Goal: Task Accomplishment & Management: Manage account settings

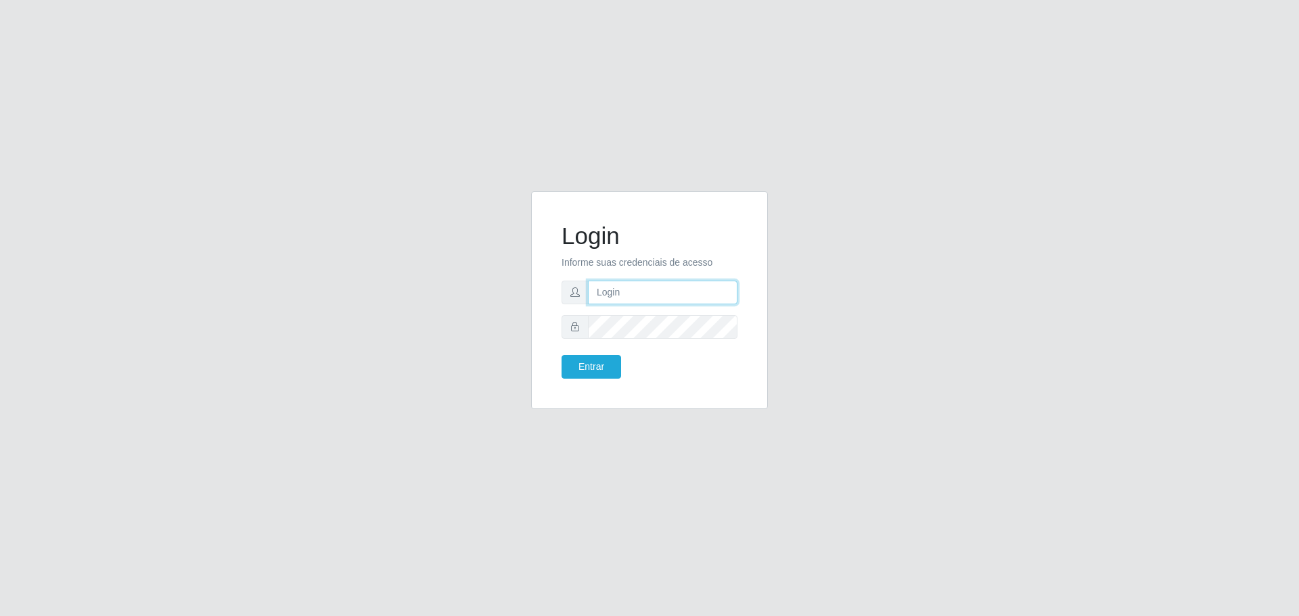
click at [626, 301] on input "text" at bounding box center [663, 293] width 150 height 24
type input "cleber@carone.com.br"
click at [562, 355] on button "Entrar" at bounding box center [592, 367] width 60 height 24
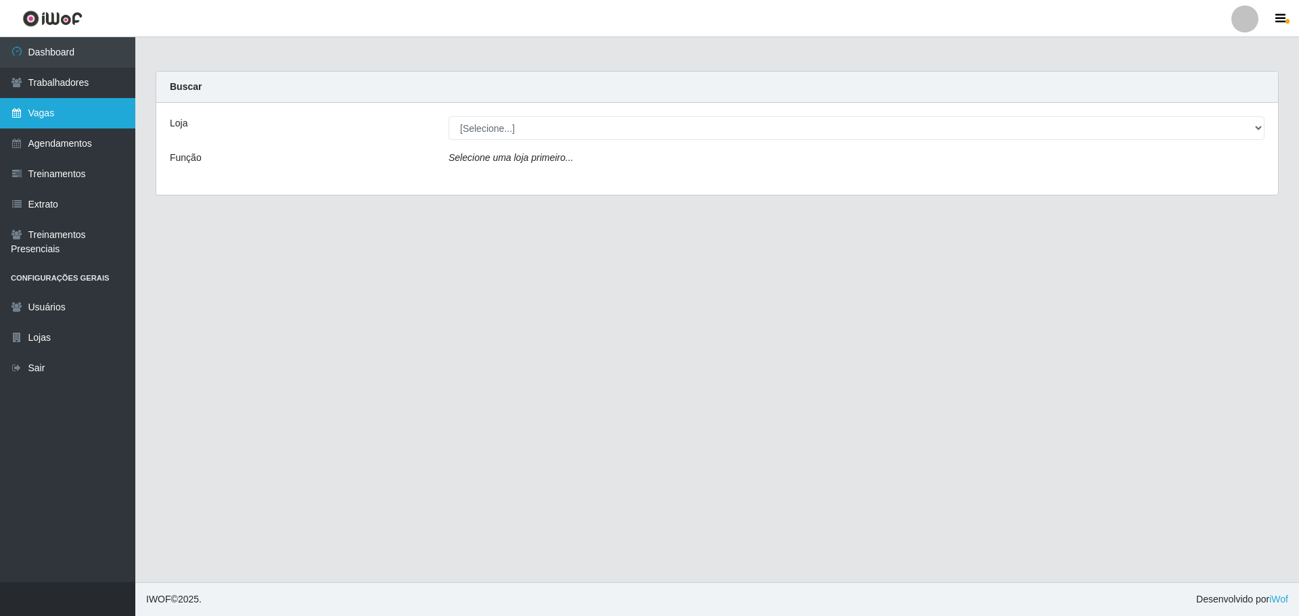
click at [49, 110] on link "Vagas" at bounding box center [67, 113] width 135 height 30
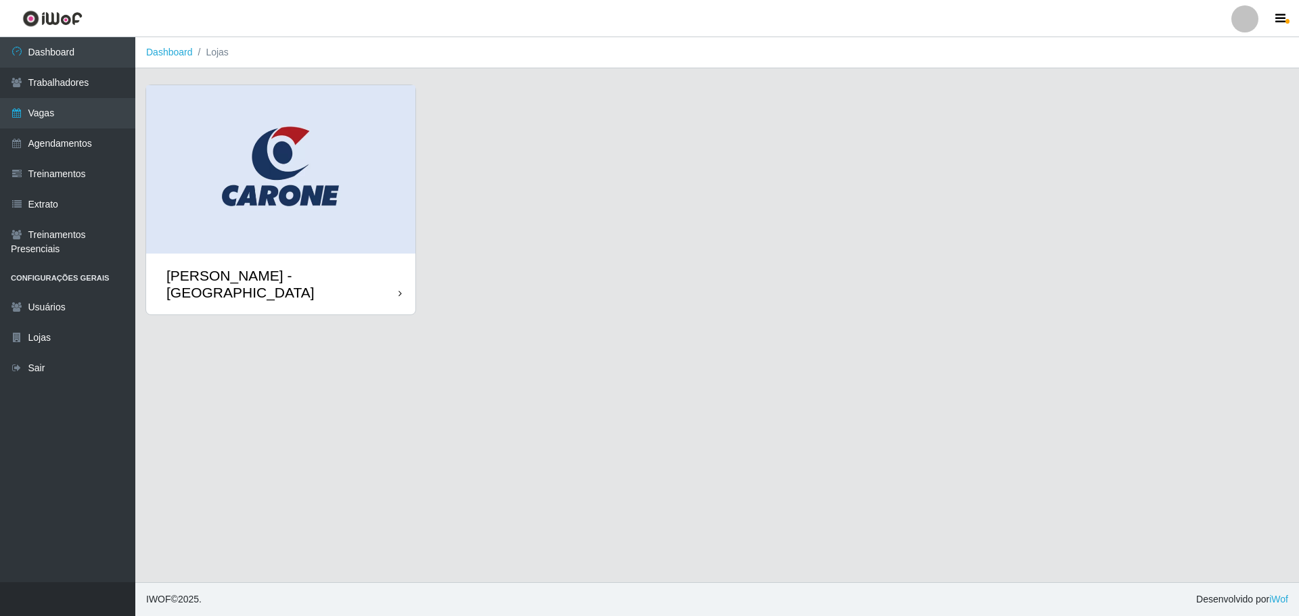
click at [400, 289] on icon at bounding box center [399, 293] width 3 height 9
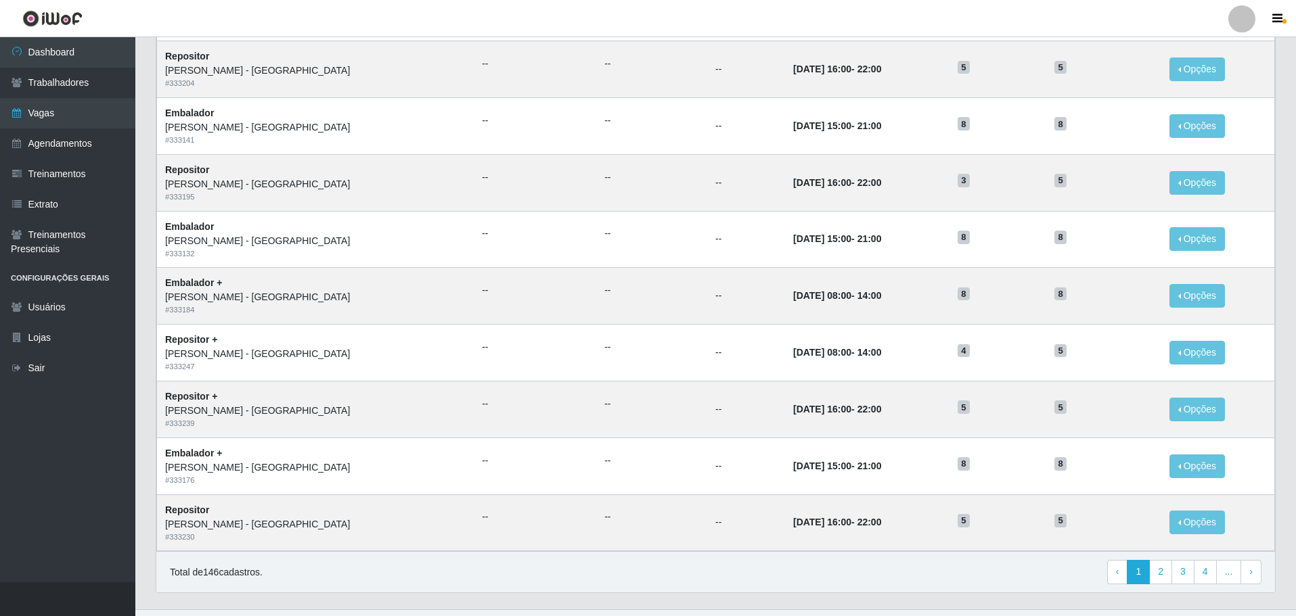
scroll to position [530, 0]
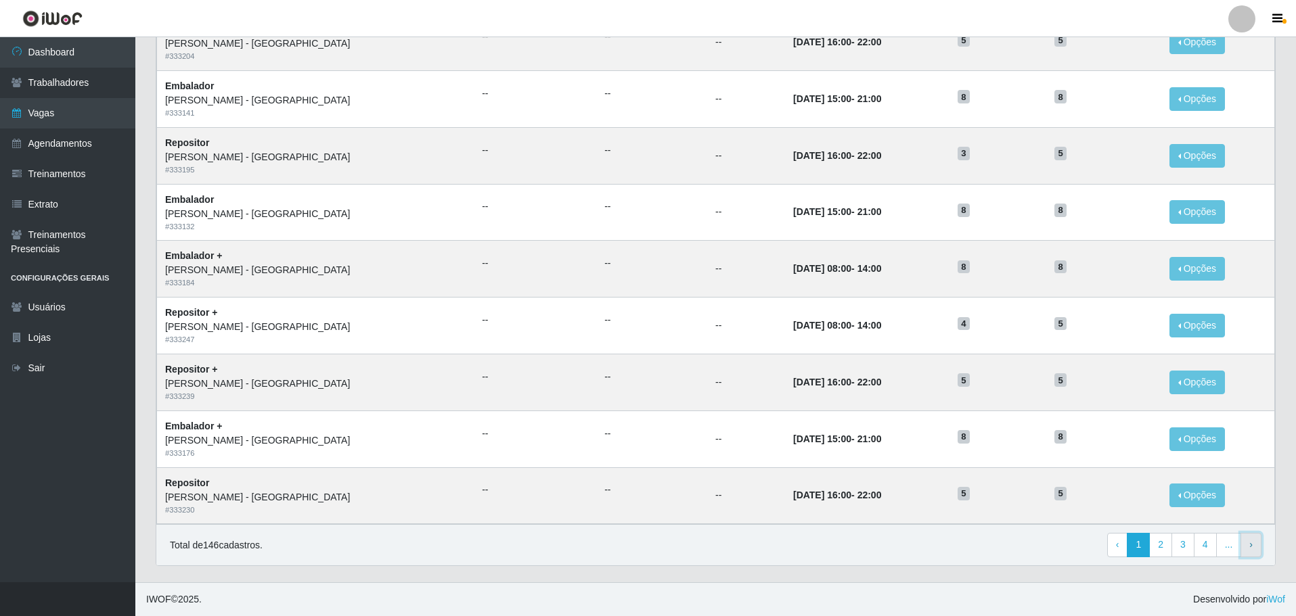
click at [1255, 551] on link "› Next" at bounding box center [1250, 545] width 21 height 24
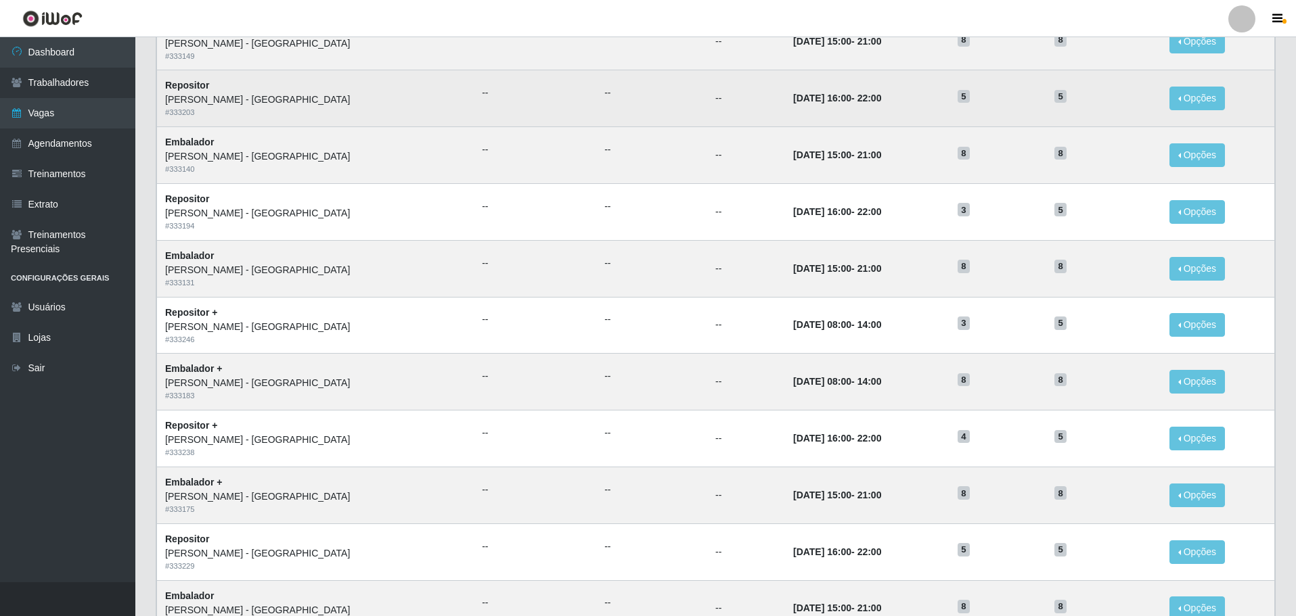
scroll to position [530, 0]
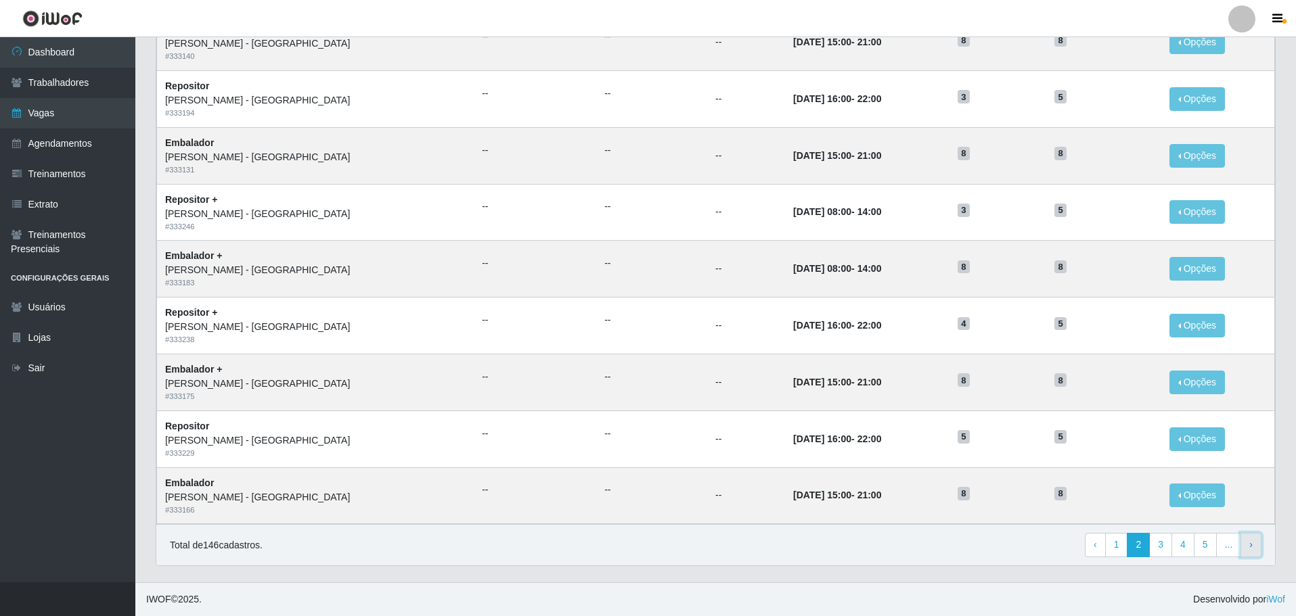
click at [1254, 546] on link "› Next" at bounding box center [1250, 545] width 21 height 24
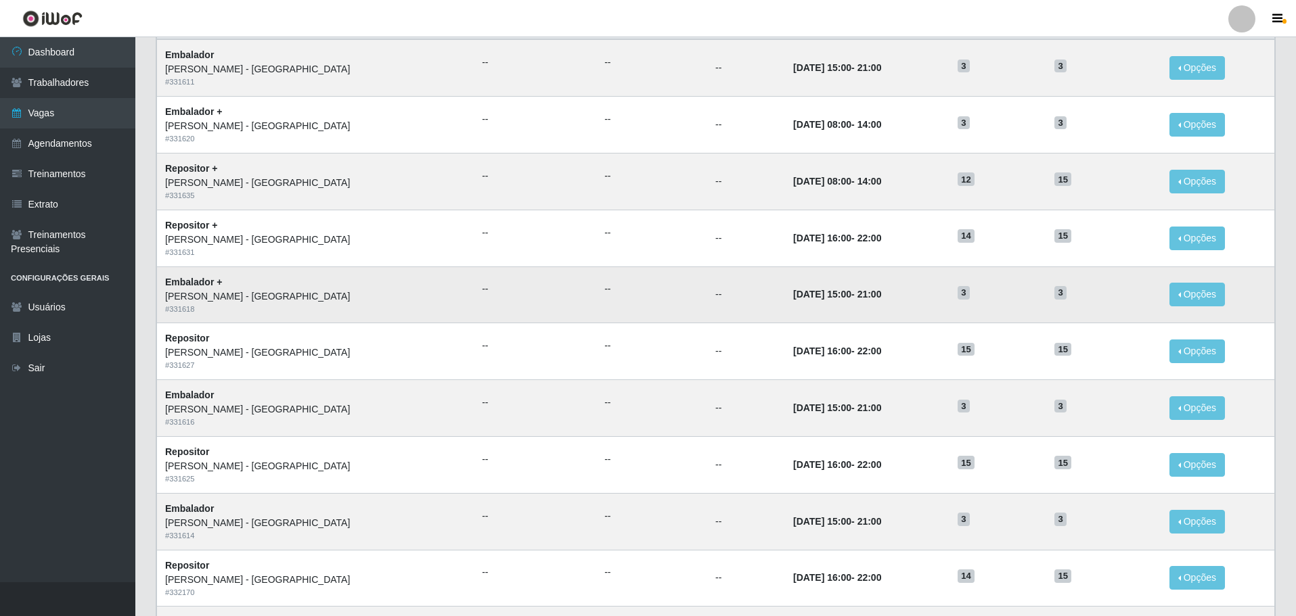
scroll to position [271, 0]
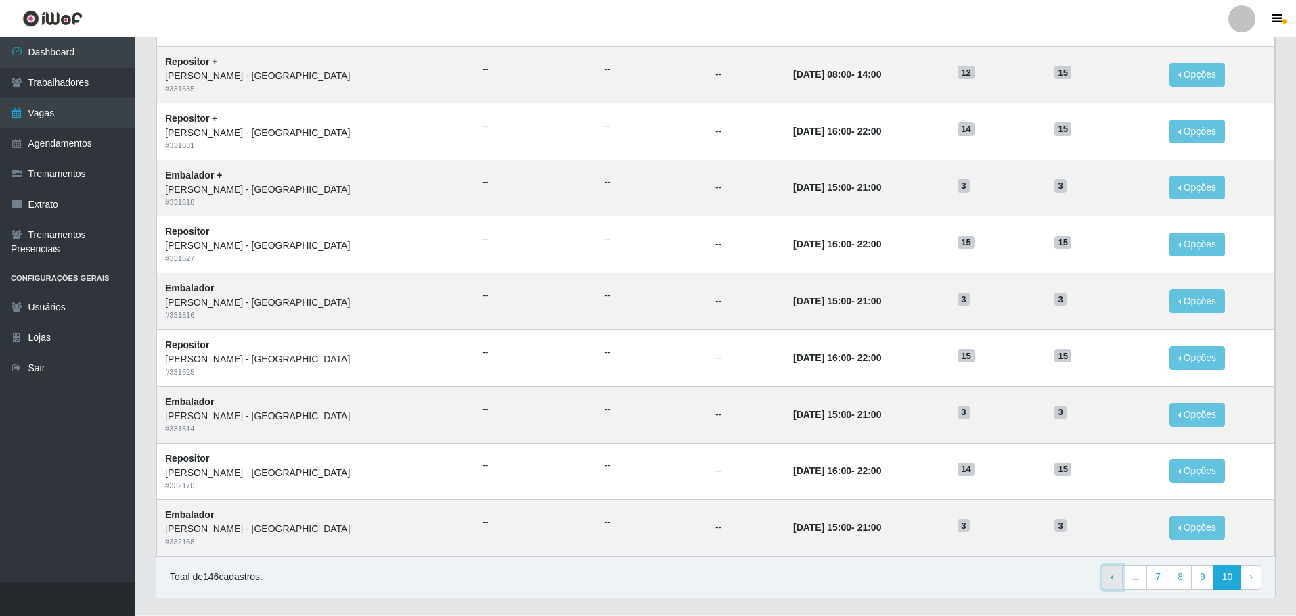
click at [1114, 572] on span "‹" at bounding box center [1111, 577] width 3 height 11
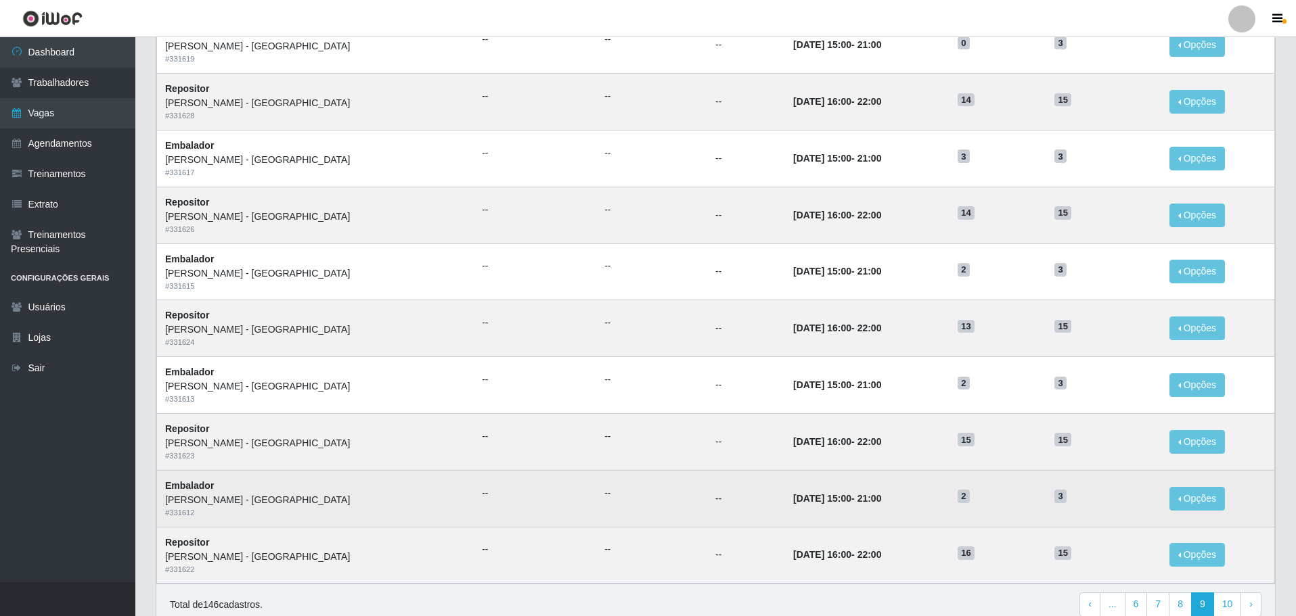
scroll to position [530, 0]
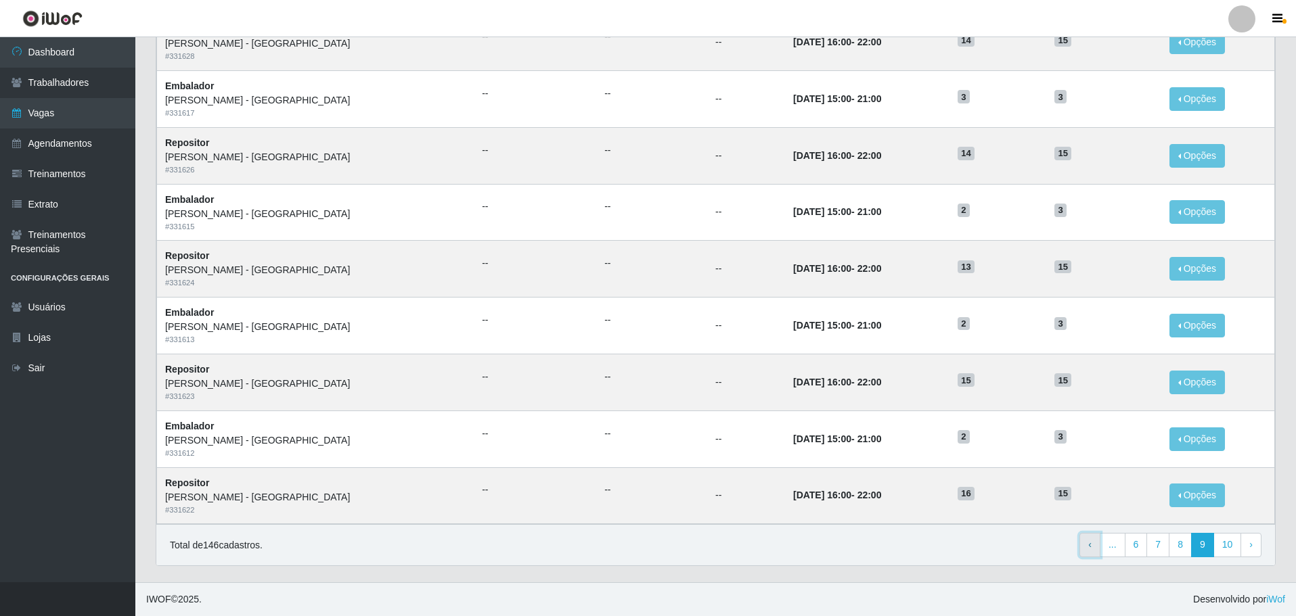
click at [1091, 539] on span "‹" at bounding box center [1089, 544] width 3 height 11
click at [1067, 547] on link "‹ Previous" at bounding box center [1067, 545] width 21 height 24
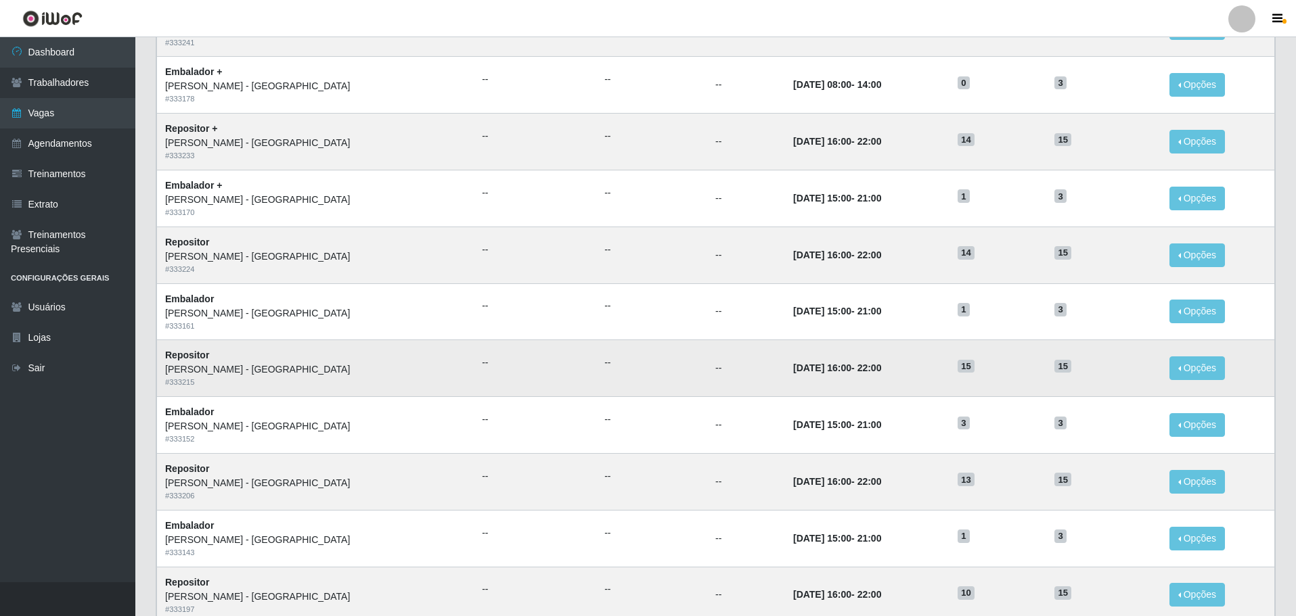
scroll to position [530, 0]
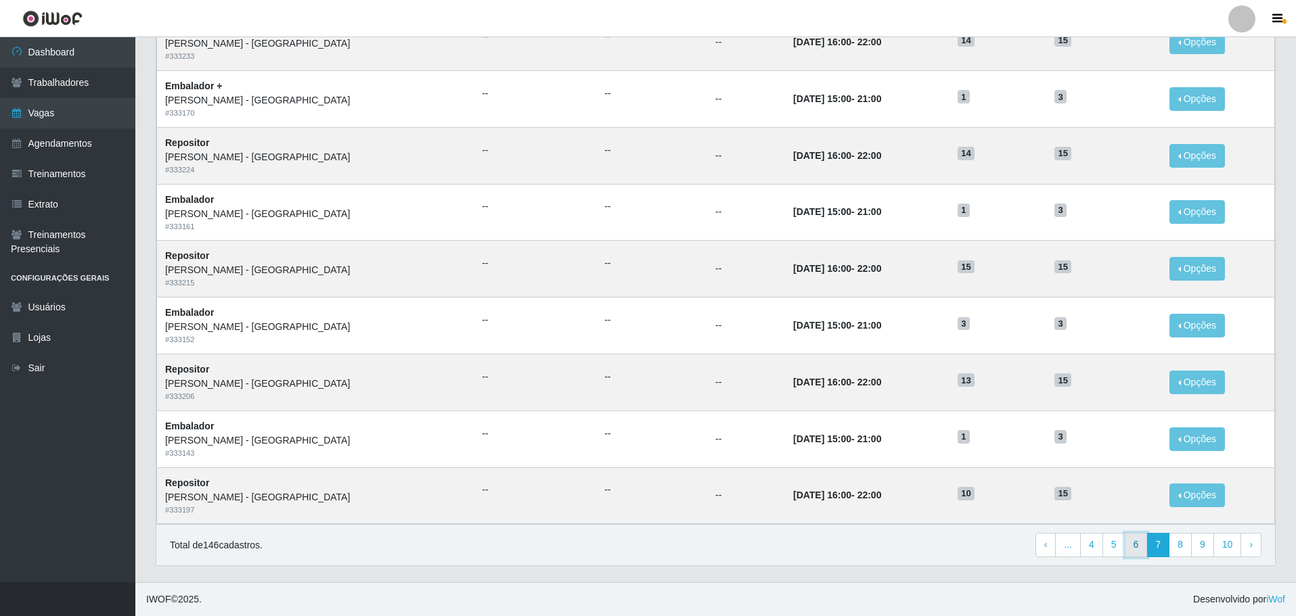
click at [1137, 541] on link "6" at bounding box center [1135, 545] width 23 height 24
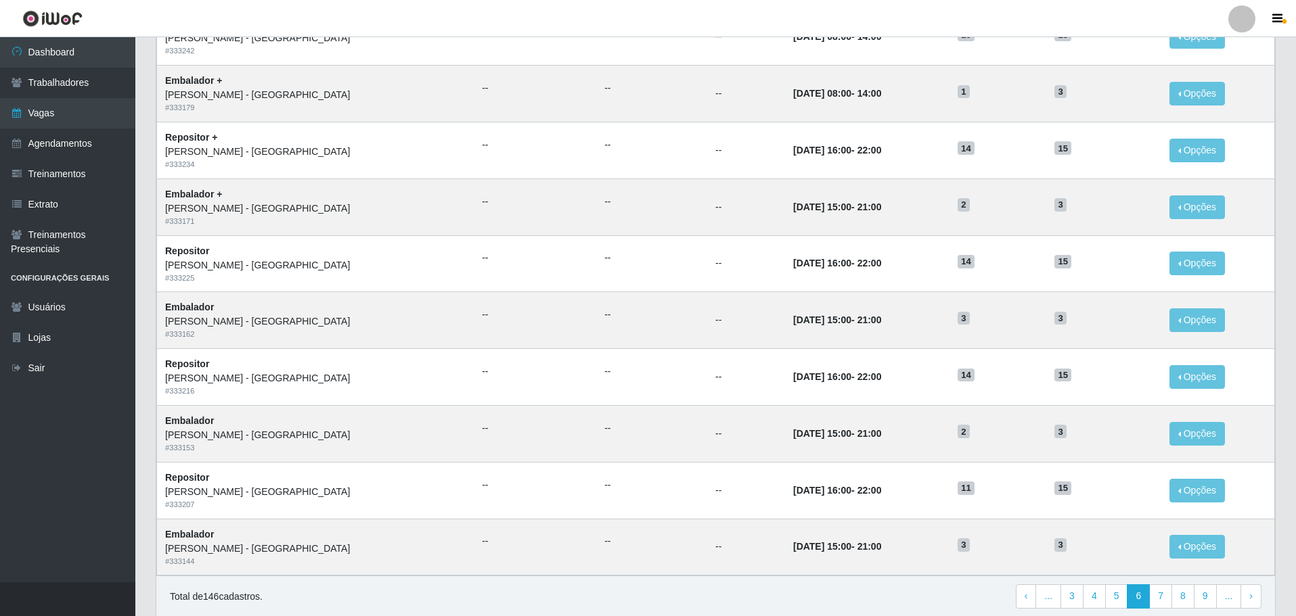
scroll to position [530, 0]
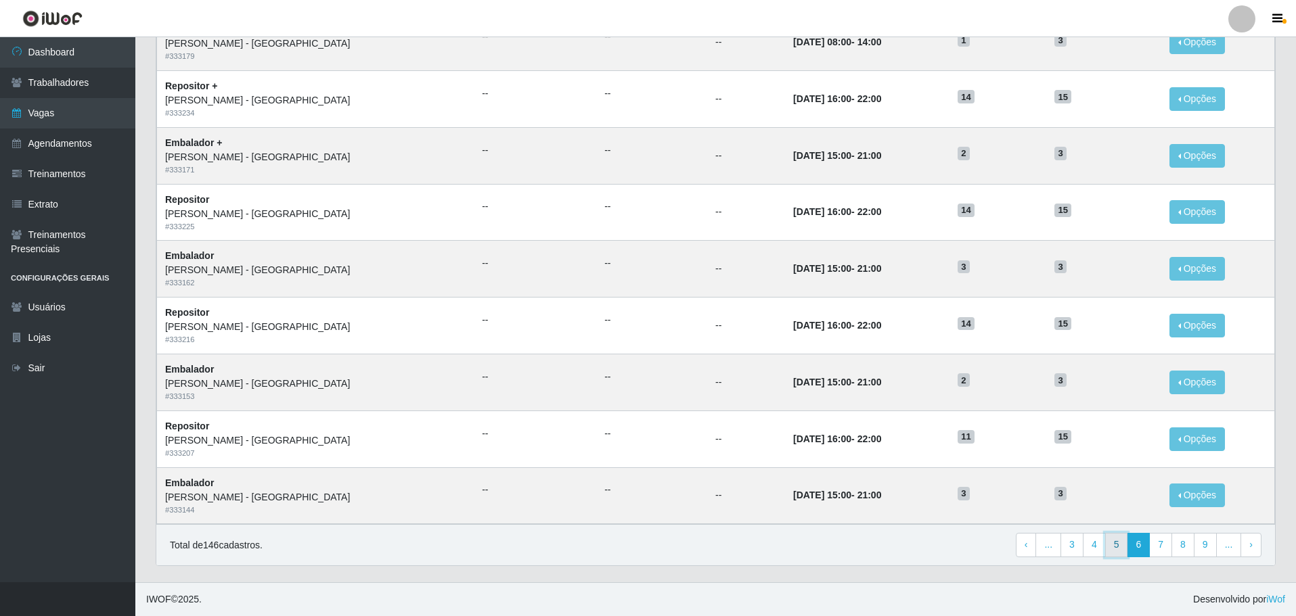
click at [1122, 545] on link "5" at bounding box center [1116, 545] width 23 height 24
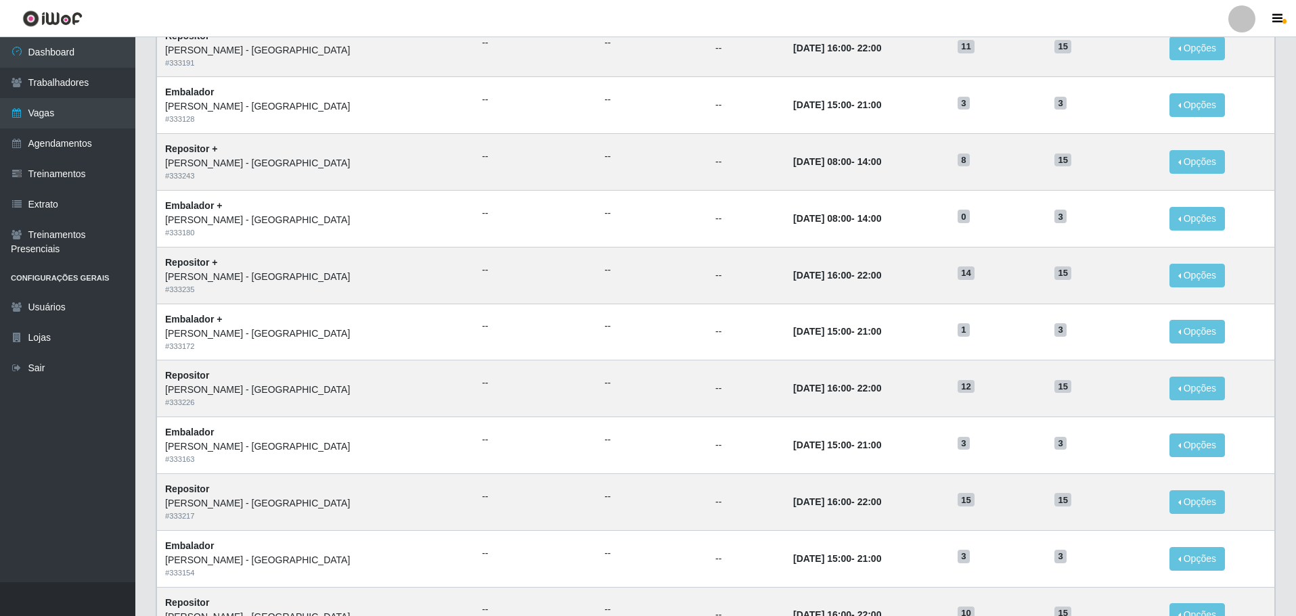
scroll to position [530, 0]
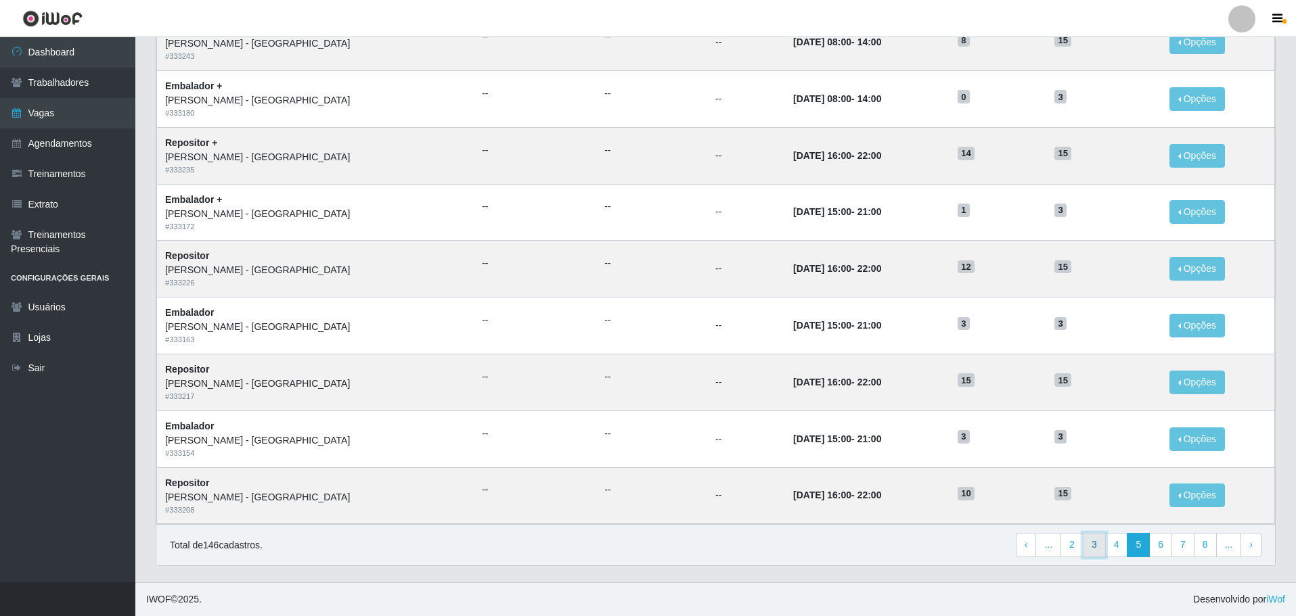
click at [1101, 543] on link "3" at bounding box center [1093, 545] width 23 height 24
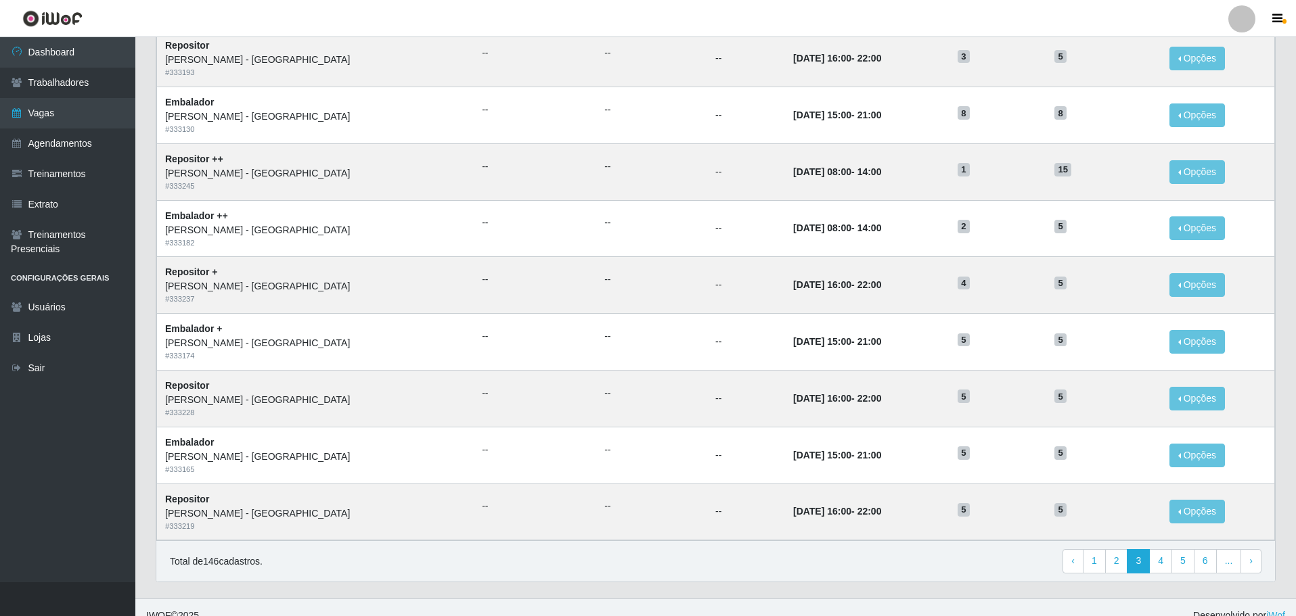
scroll to position [530, 0]
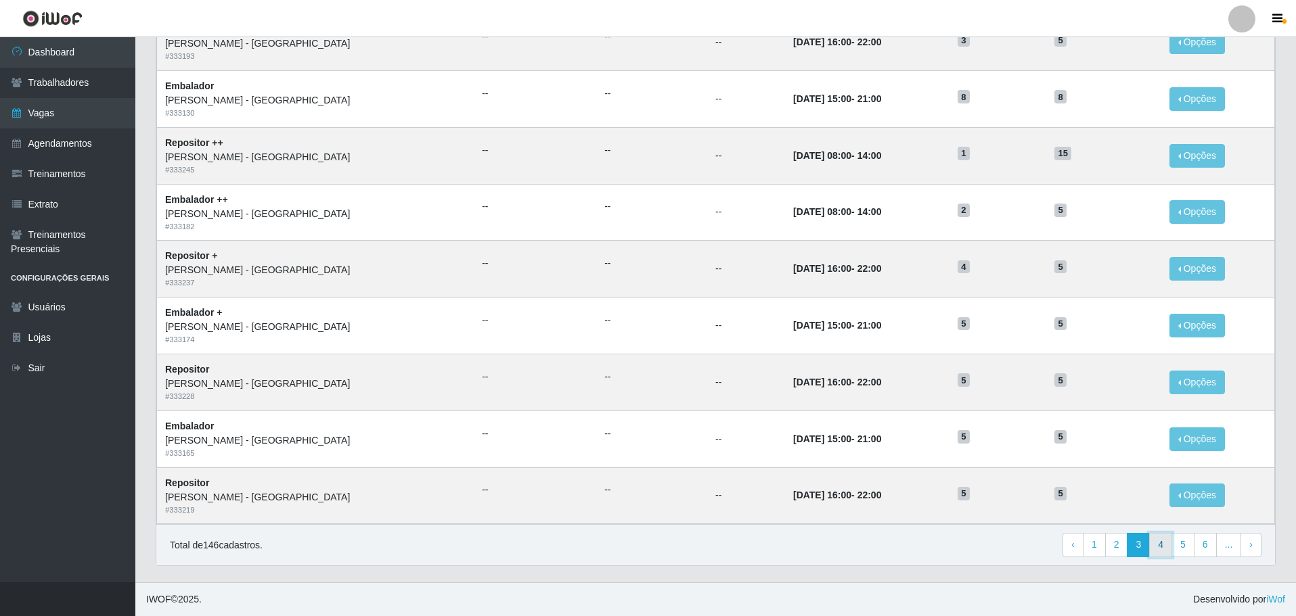
click at [1158, 551] on link "4" at bounding box center [1160, 545] width 23 height 24
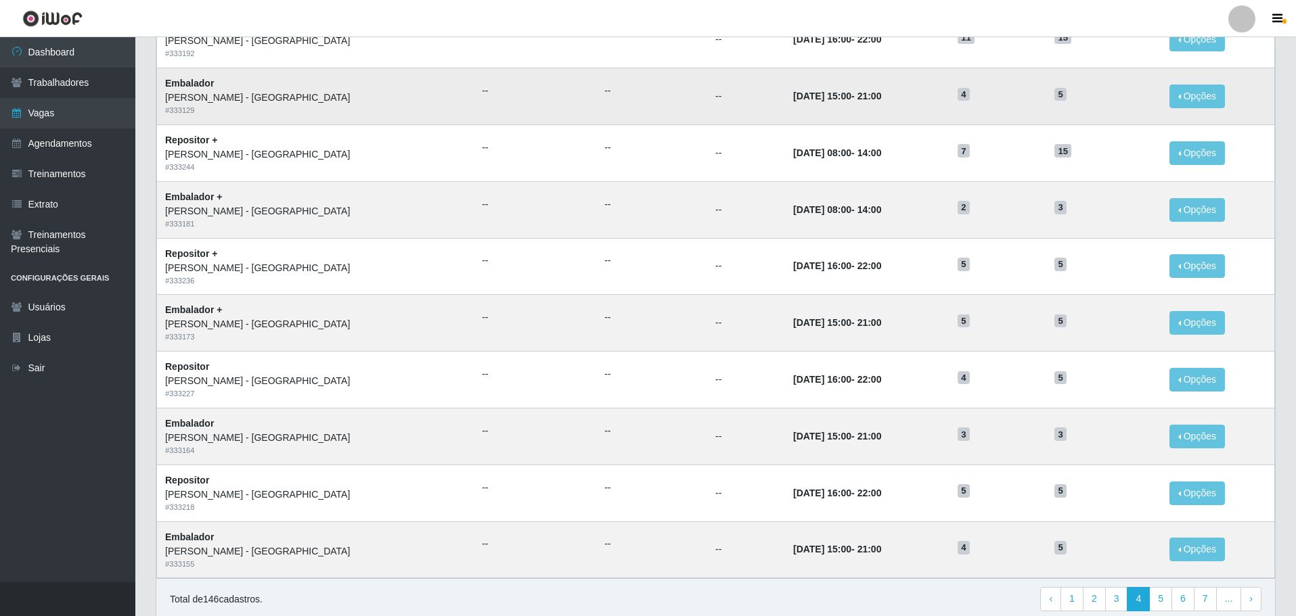
scroll to position [530, 0]
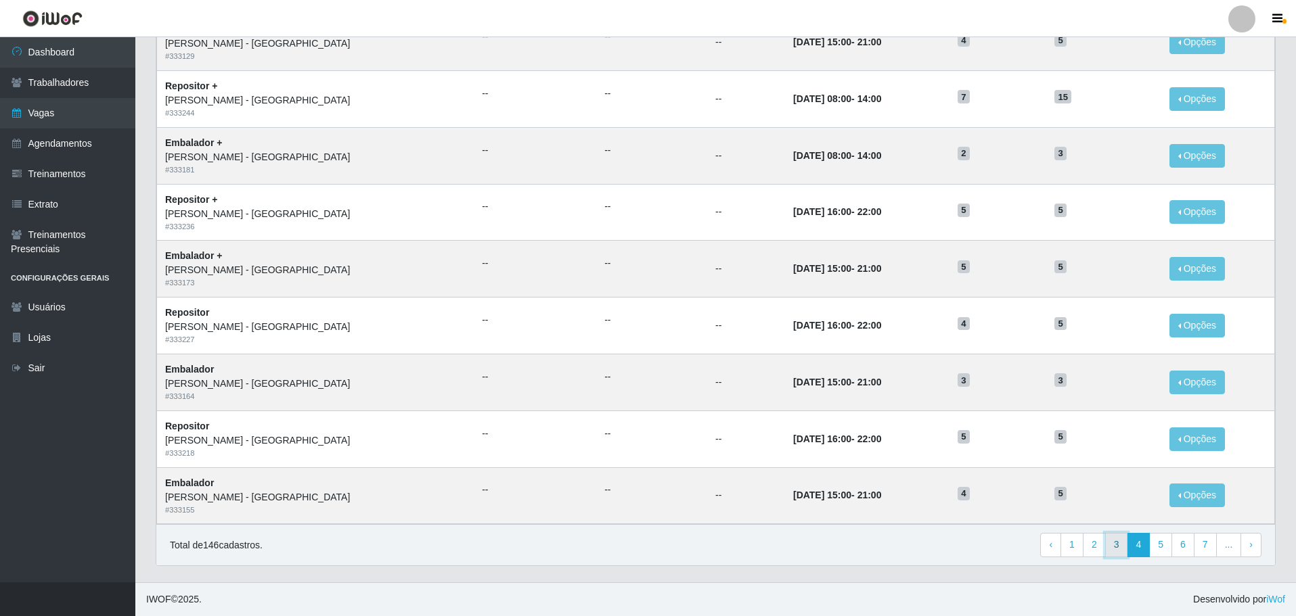
click at [1120, 542] on link "3" at bounding box center [1116, 545] width 23 height 24
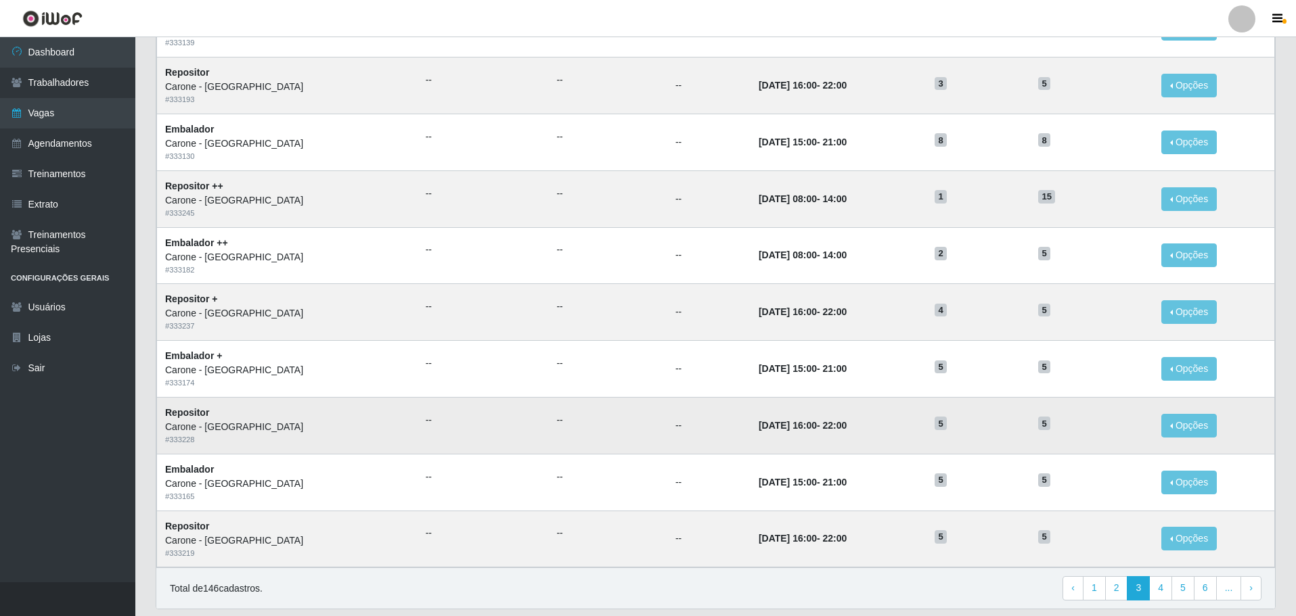
scroll to position [463, 0]
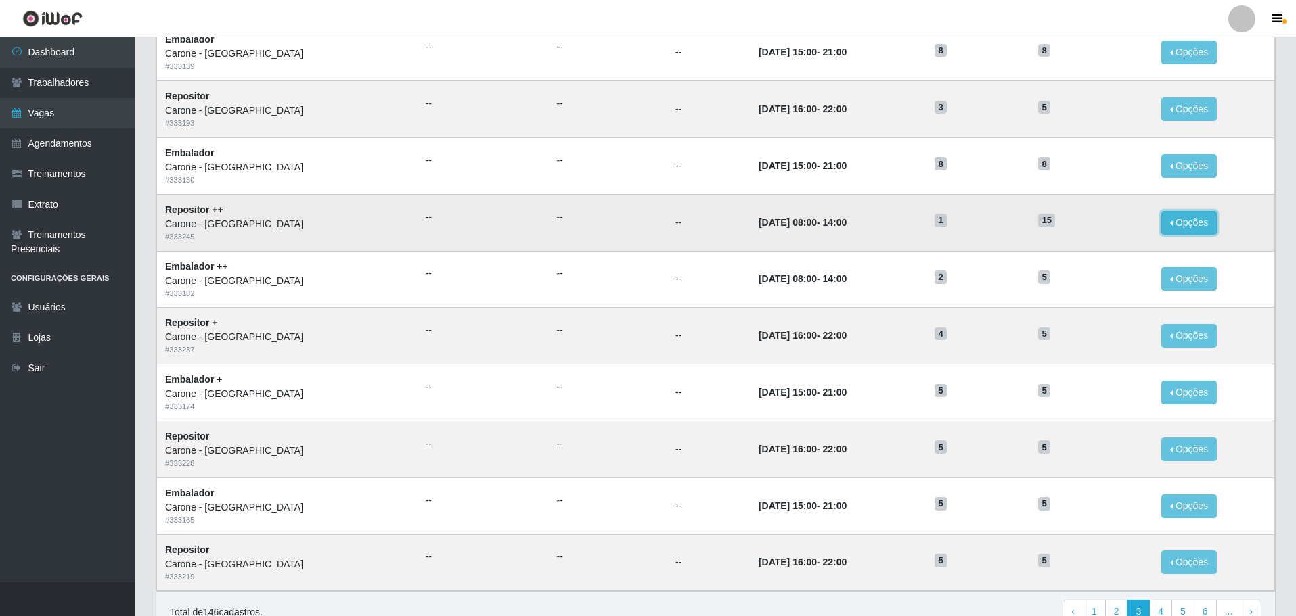
click at [1170, 224] on button "Opções" at bounding box center [1188, 223] width 55 height 24
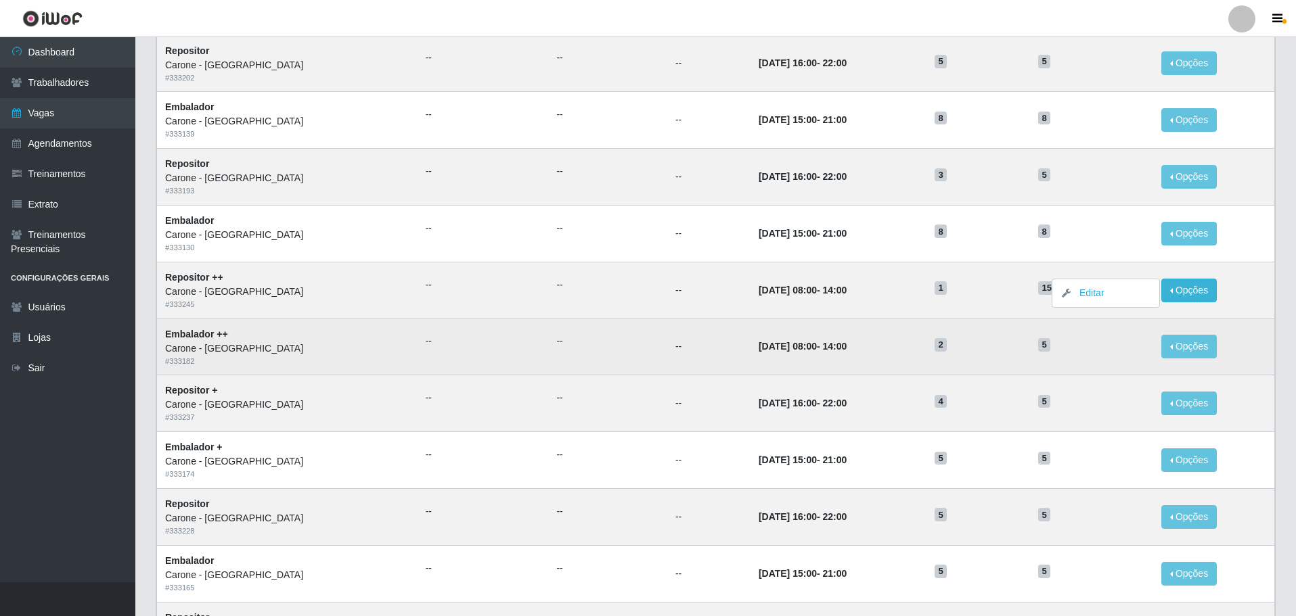
click at [1113, 348] on h5 "5" at bounding box center [1091, 344] width 107 height 14
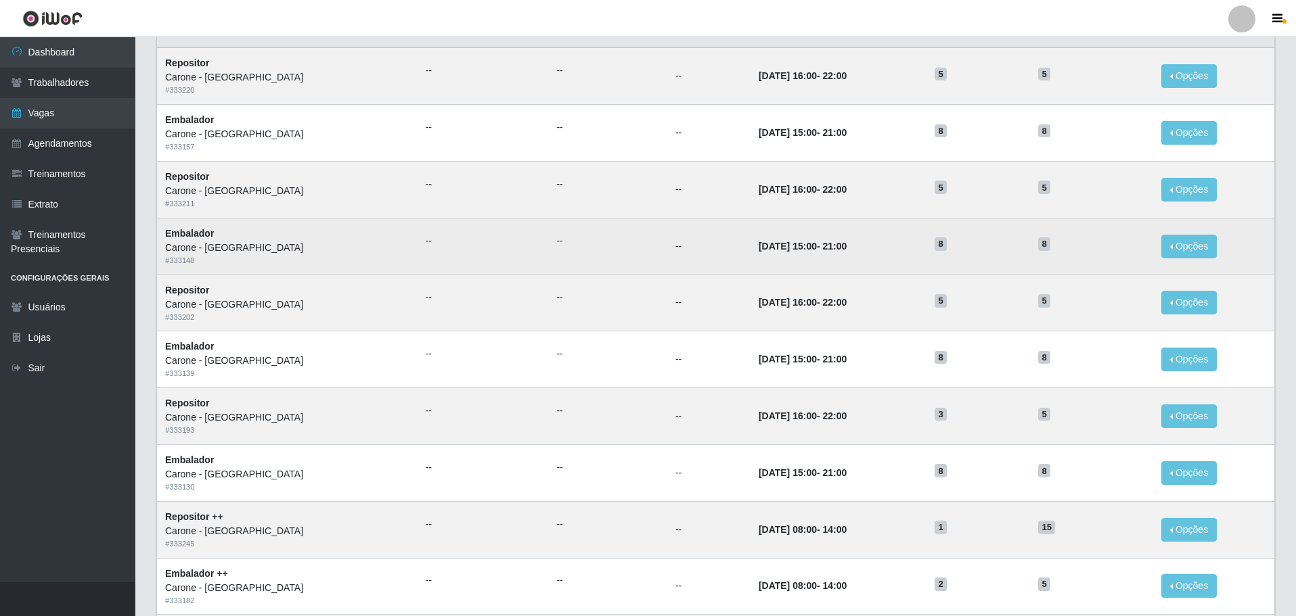
scroll to position [124, 0]
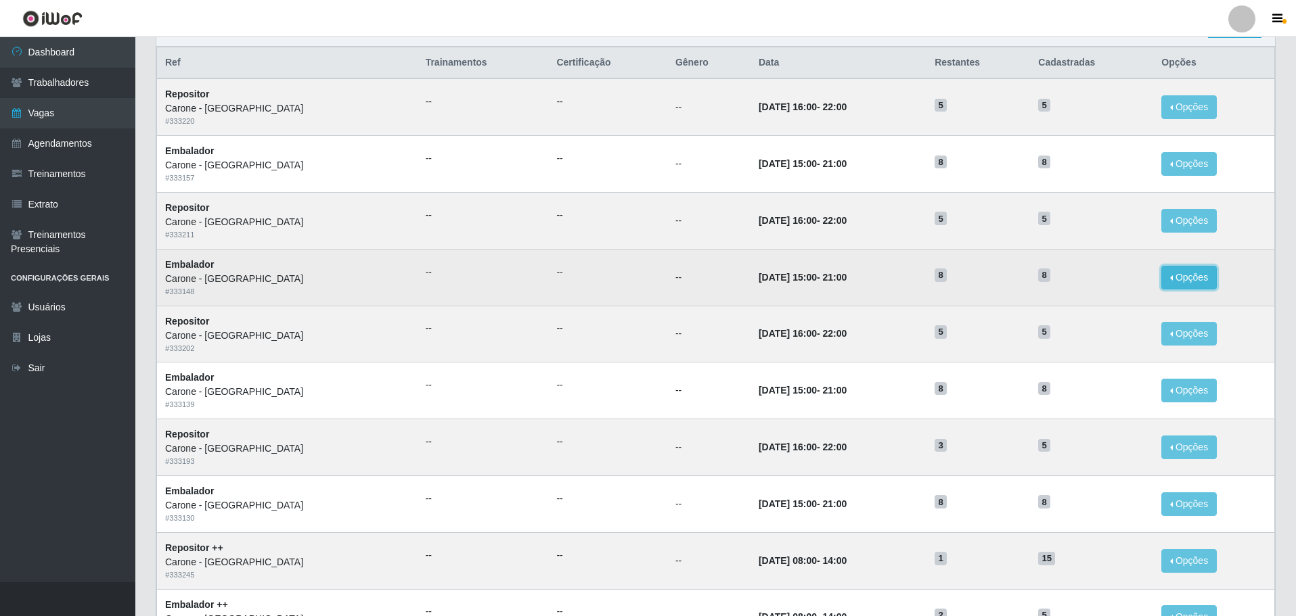
click at [1184, 280] on button "Opções" at bounding box center [1188, 278] width 55 height 24
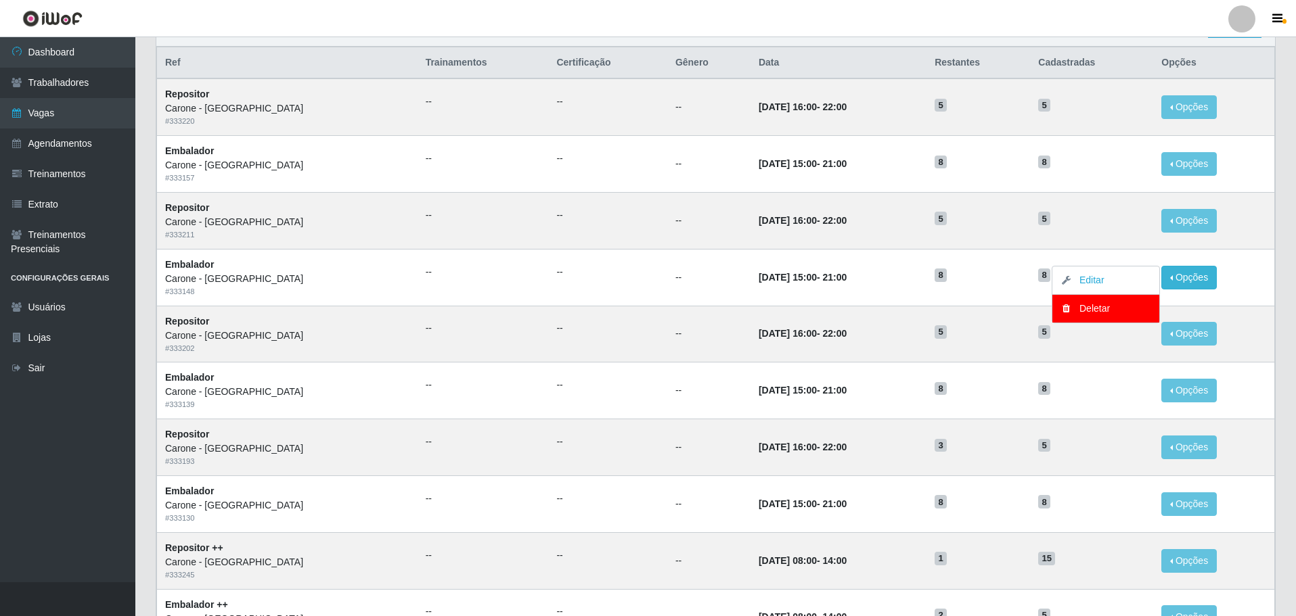
click at [1286, 319] on div "Carregando... Buscar Início em Término em Função [Selecione...] Embalador Embal…" at bounding box center [715, 474] width 1160 height 1028
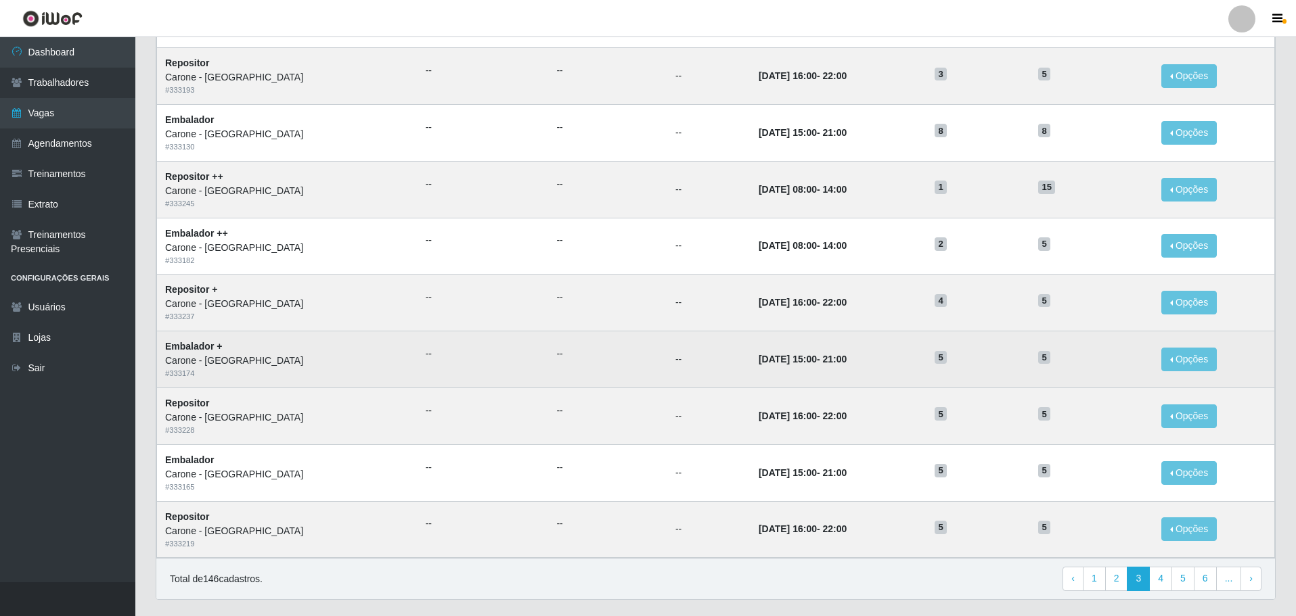
scroll to position [530, 0]
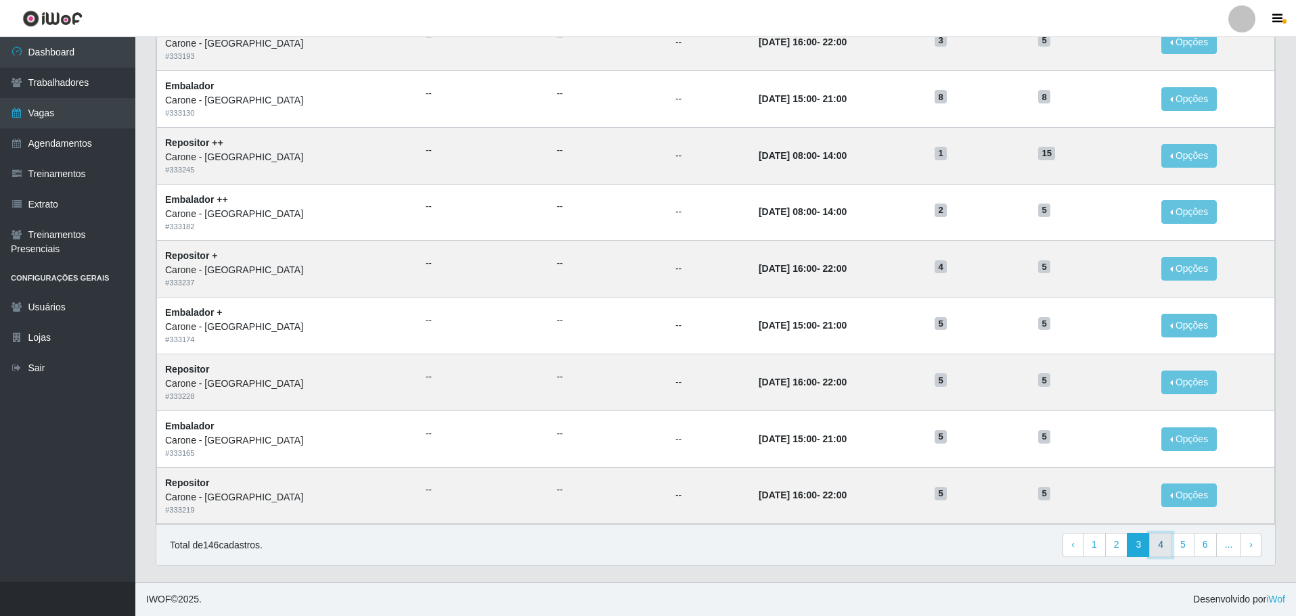
click at [1162, 548] on link "4" at bounding box center [1160, 545] width 23 height 24
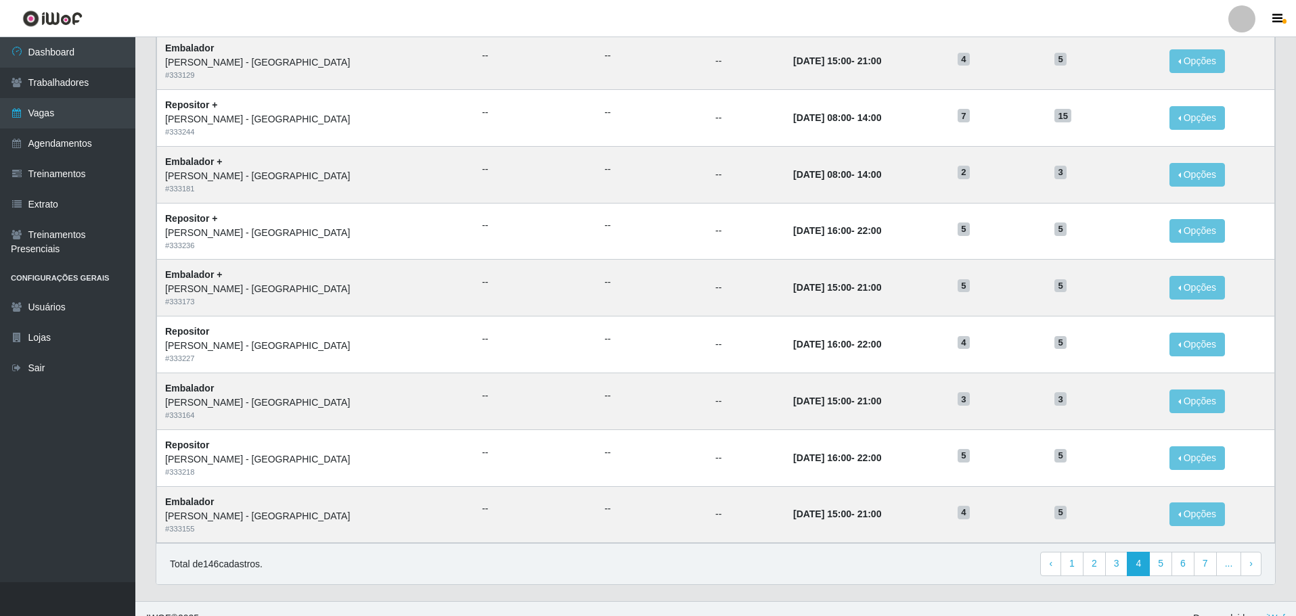
scroll to position [530, 0]
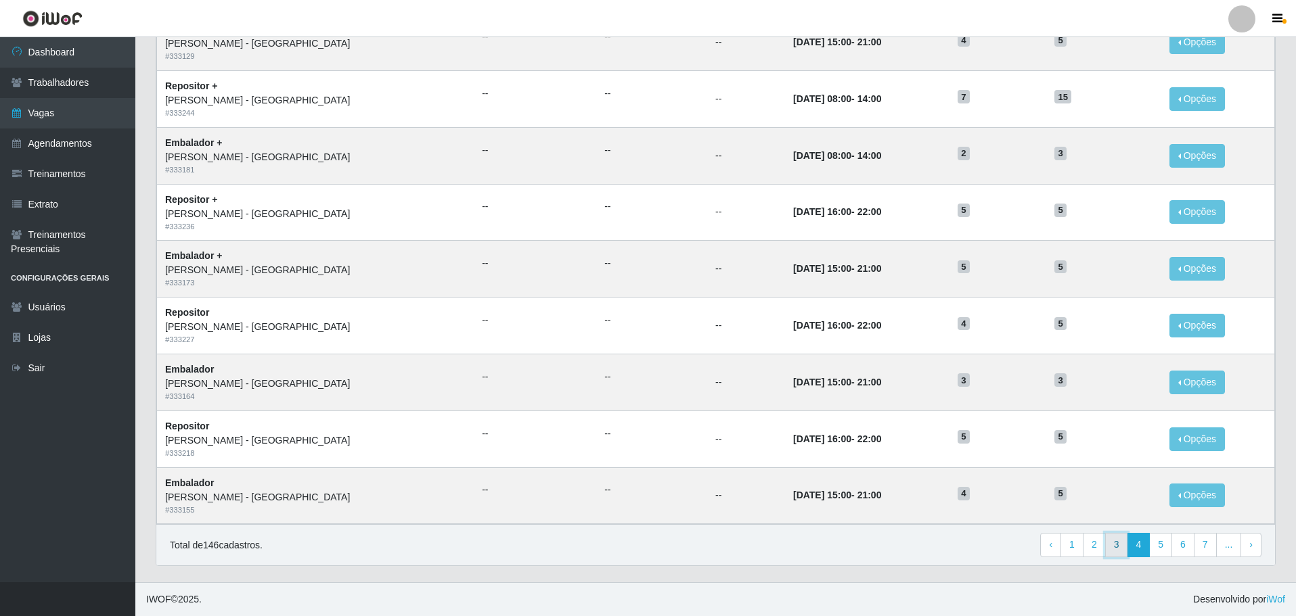
click at [1124, 546] on link "3" at bounding box center [1116, 545] width 23 height 24
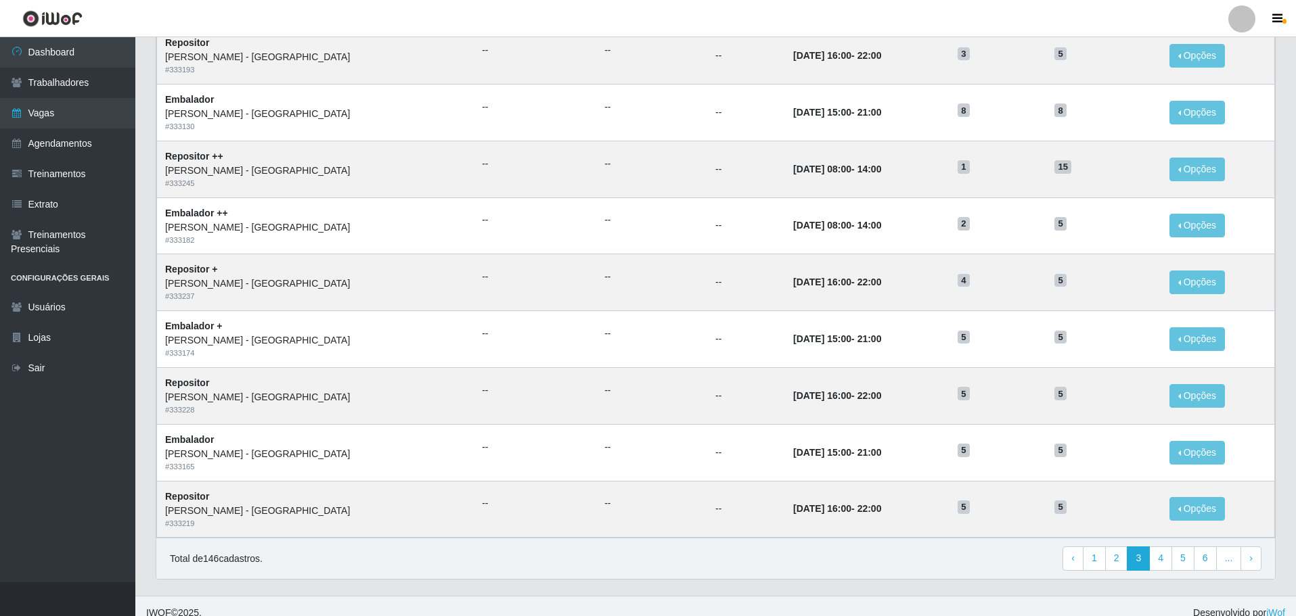
scroll to position [530, 0]
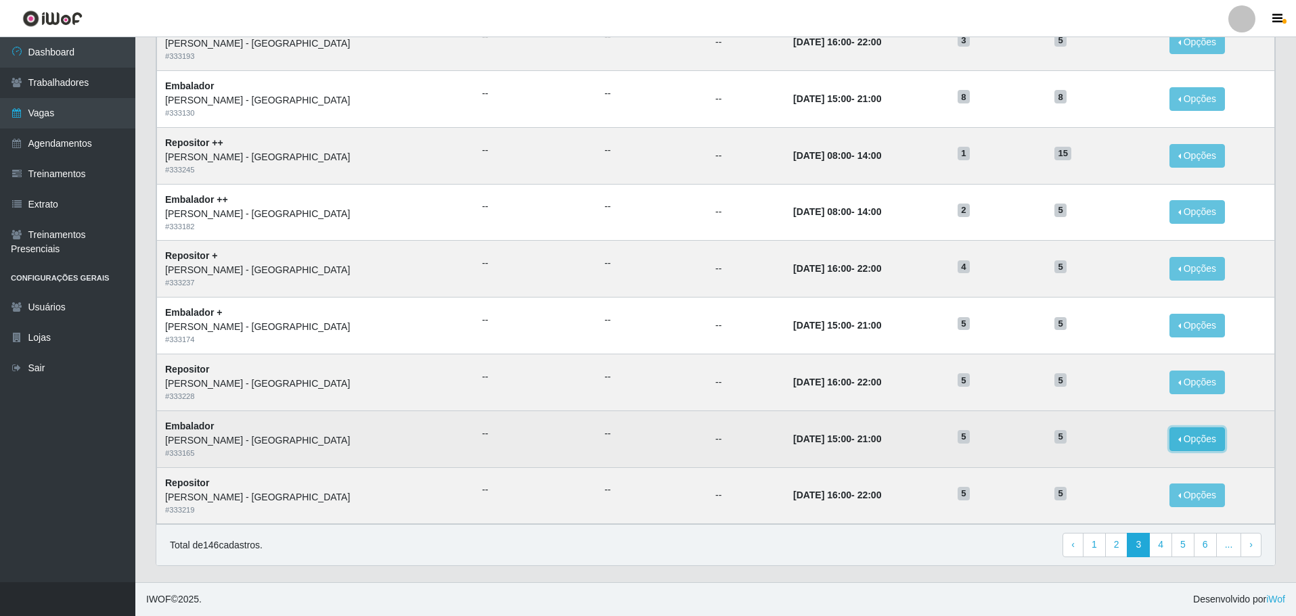
click at [1182, 436] on button "Opções" at bounding box center [1196, 440] width 55 height 24
click at [1081, 441] on link "Editar" at bounding box center [1093, 441] width 39 height 11
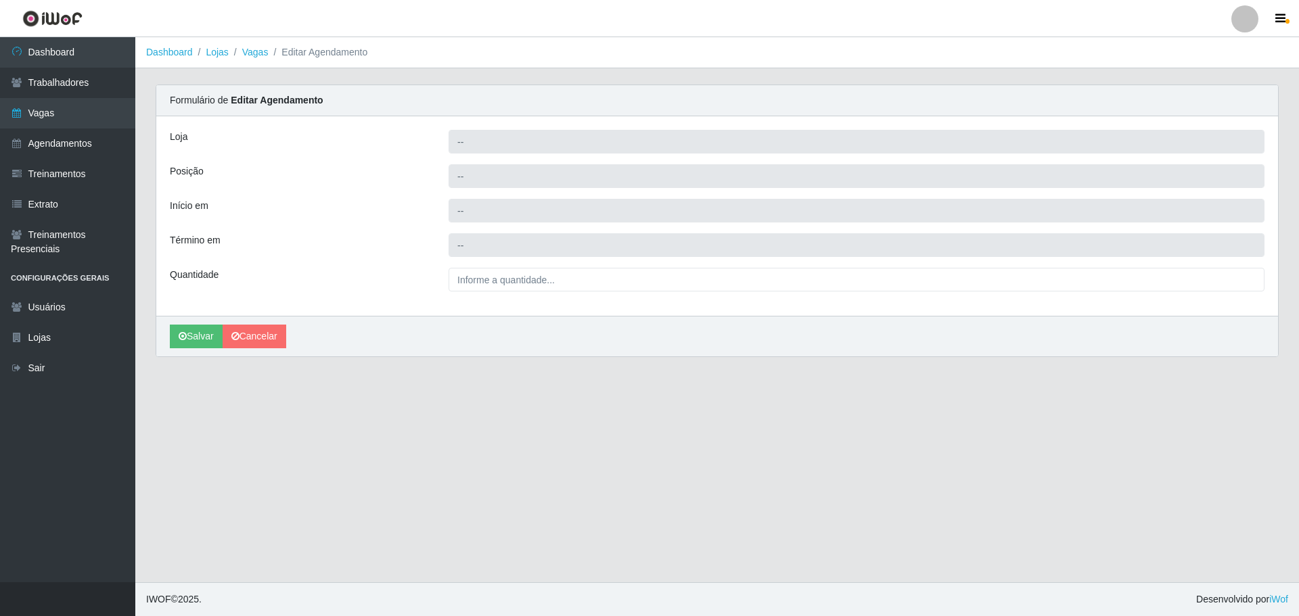
type input "[PERSON_NAME] - [GEOGRAPHIC_DATA]"
type input "Embalador"
type input "2025-10-10 15:00:00"
type input "2025-10-10 21:00:00"
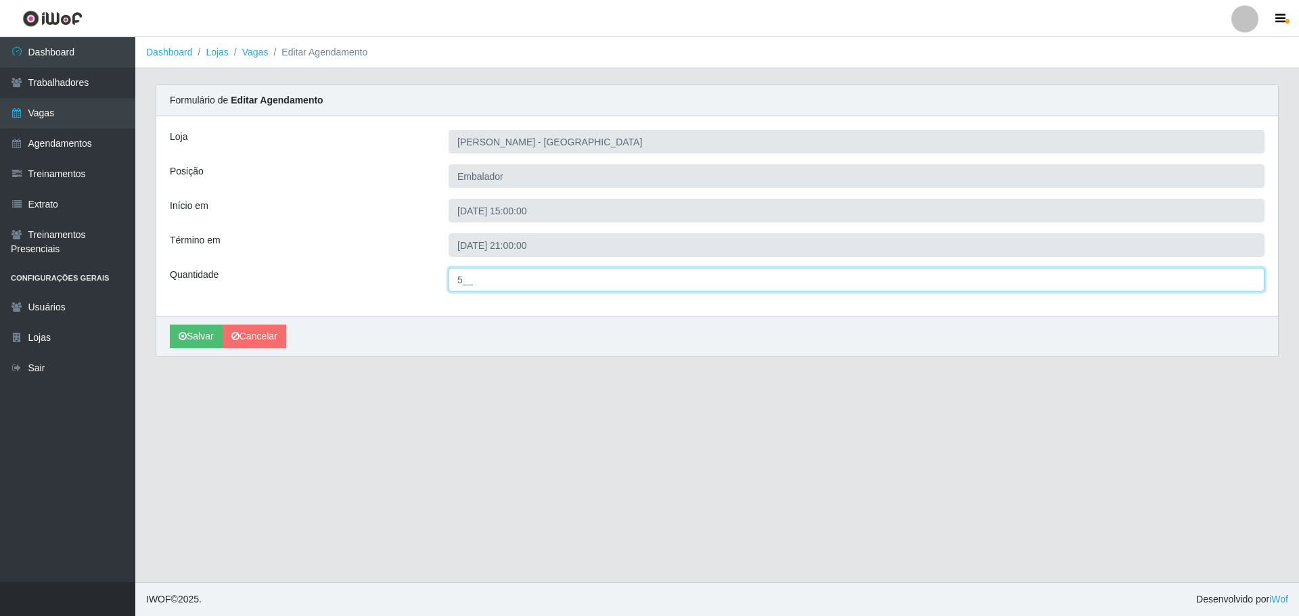
click at [461, 277] on input "5__" at bounding box center [857, 280] width 816 height 24
type input "8__"
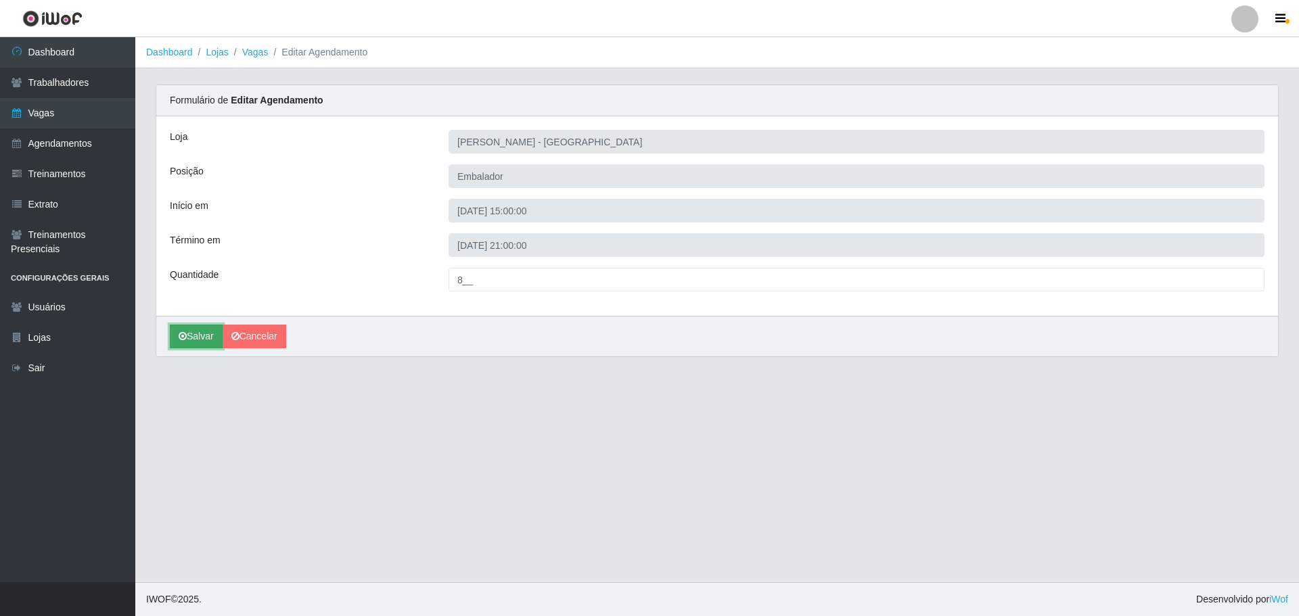
click at [195, 336] on button "Salvar" at bounding box center [196, 337] width 53 height 24
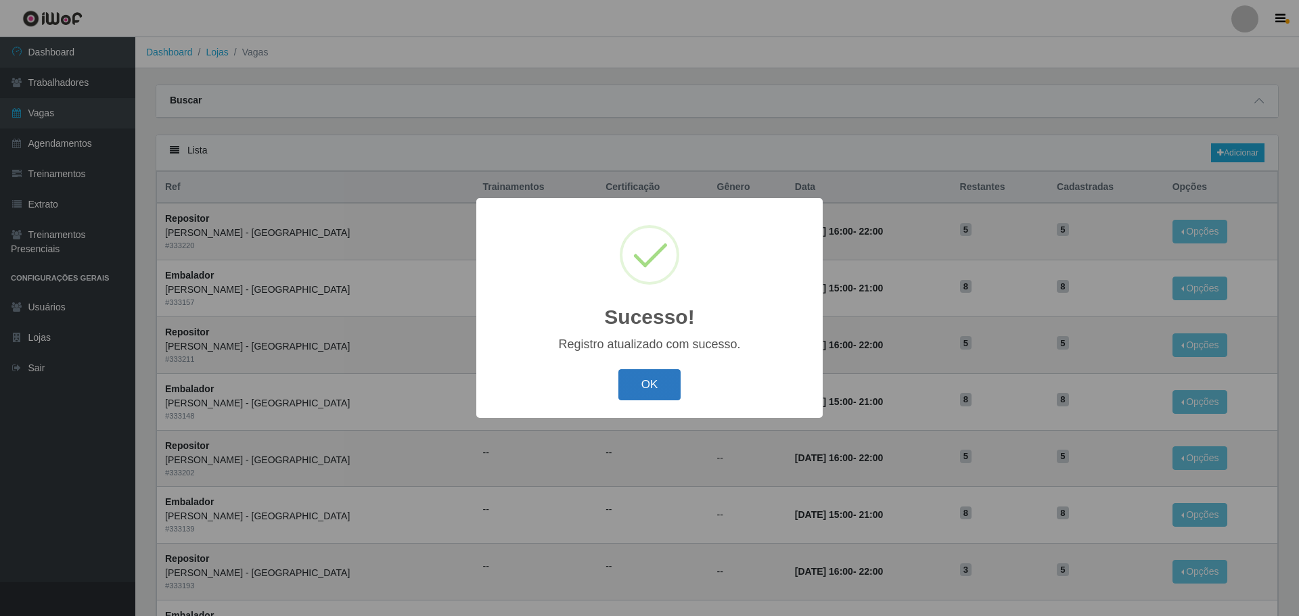
click at [656, 382] on button "OK" at bounding box center [649, 385] width 63 height 32
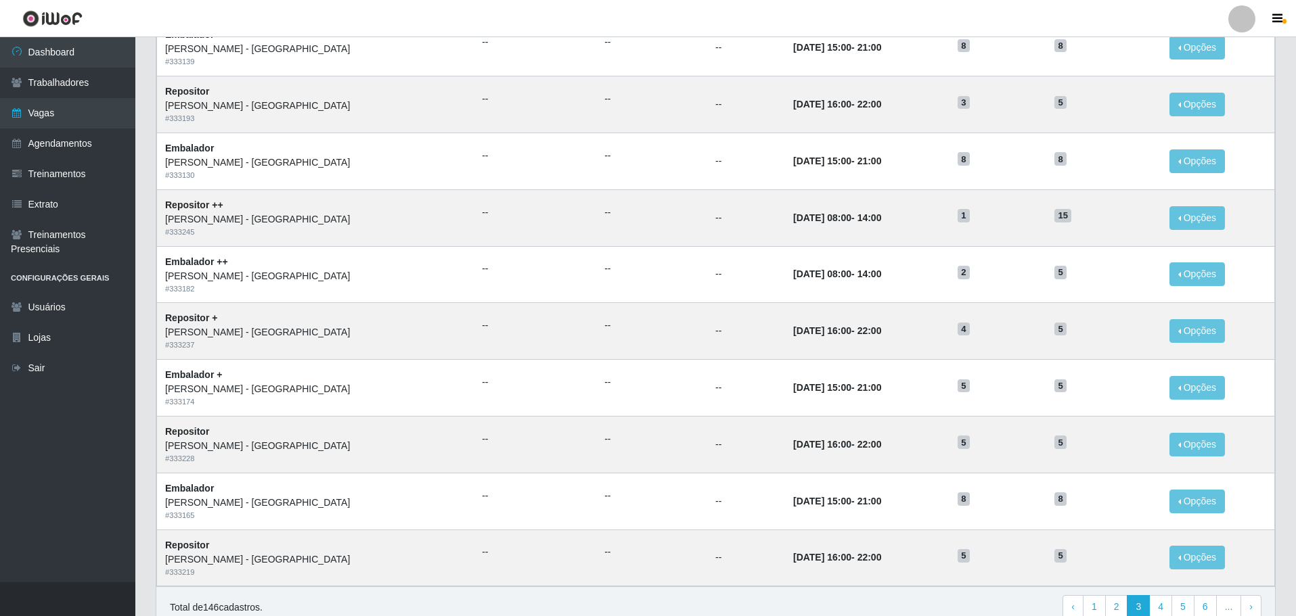
scroll to position [530, 0]
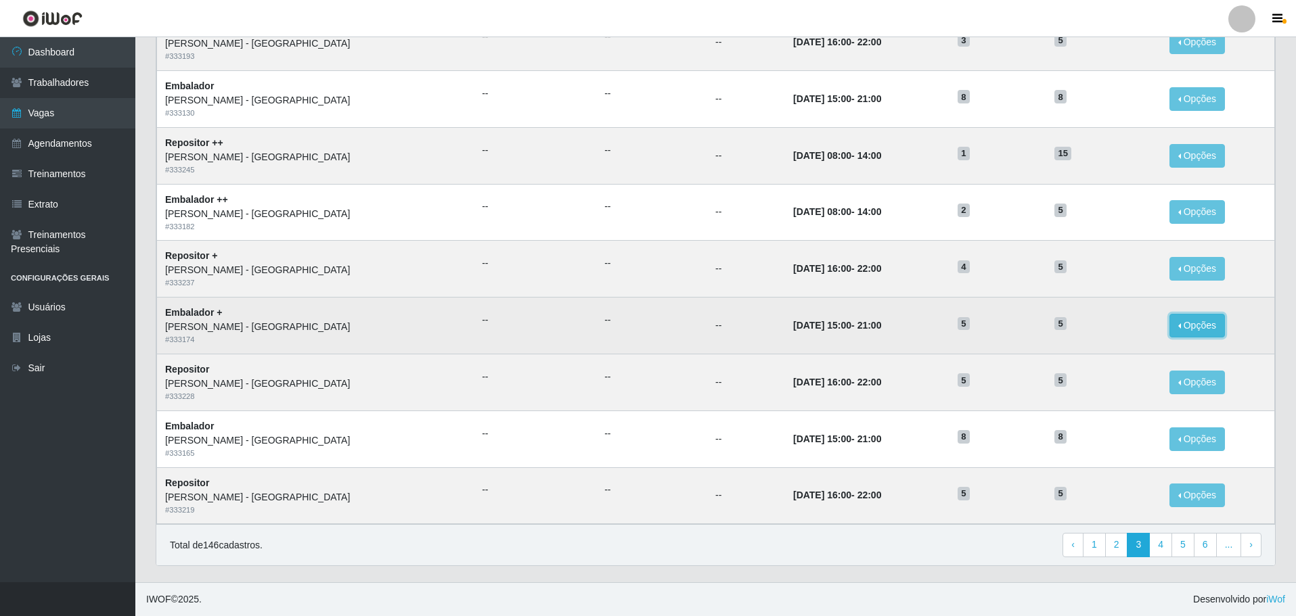
click at [1180, 324] on button "Opções" at bounding box center [1196, 326] width 55 height 24
click at [1081, 327] on link "Editar" at bounding box center [1093, 328] width 39 height 11
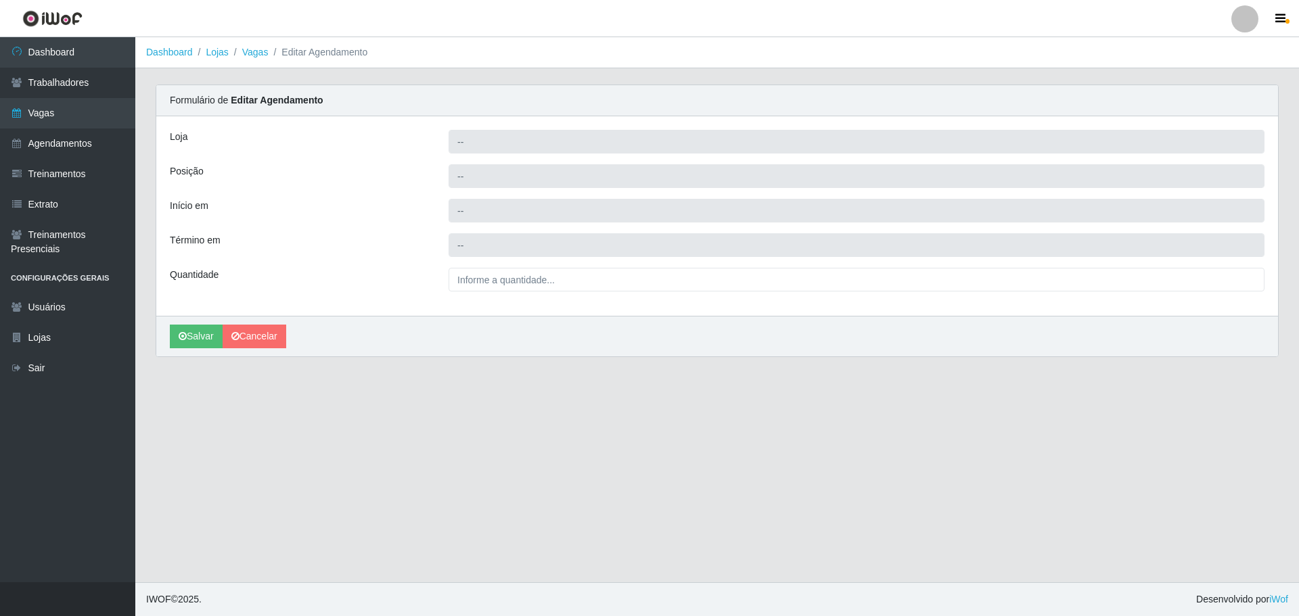
type input "[PERSON_NAME] - [GEOGRAPHIC_DATA]"
type input "Embalador +"
type input "2025-10-11 15:00:00"
type input "2025-10-11 21:00:00"
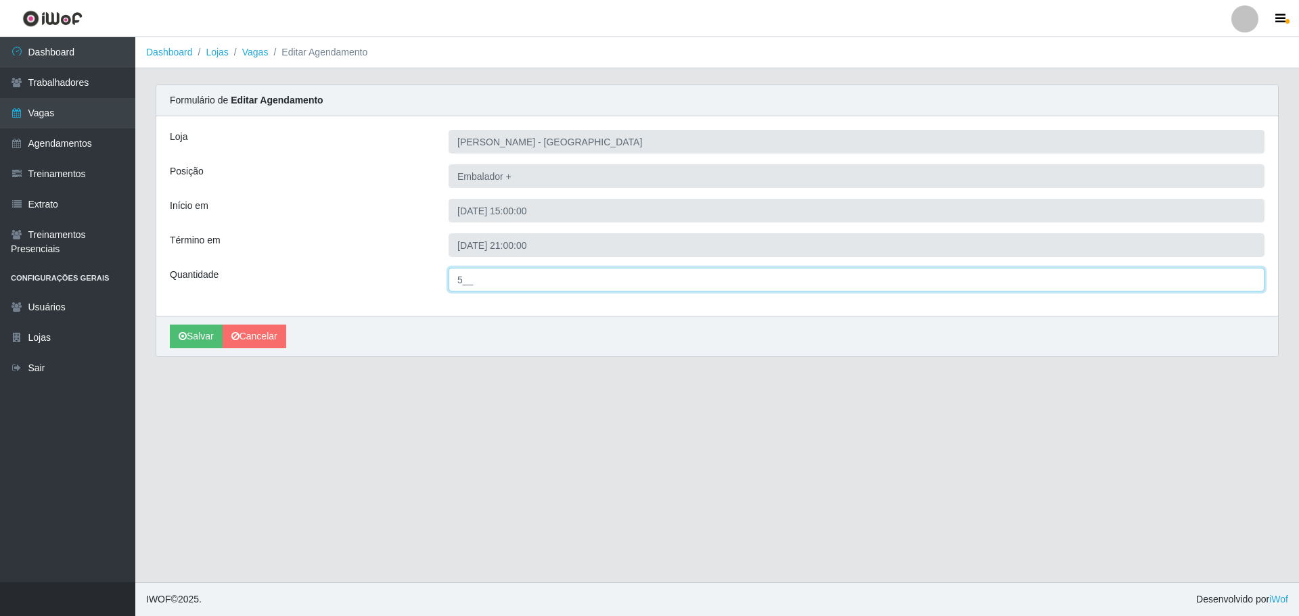
click at [459, 277] on input "5__" at bounding box center [857, 280] width 816 height 24
type input "8__"
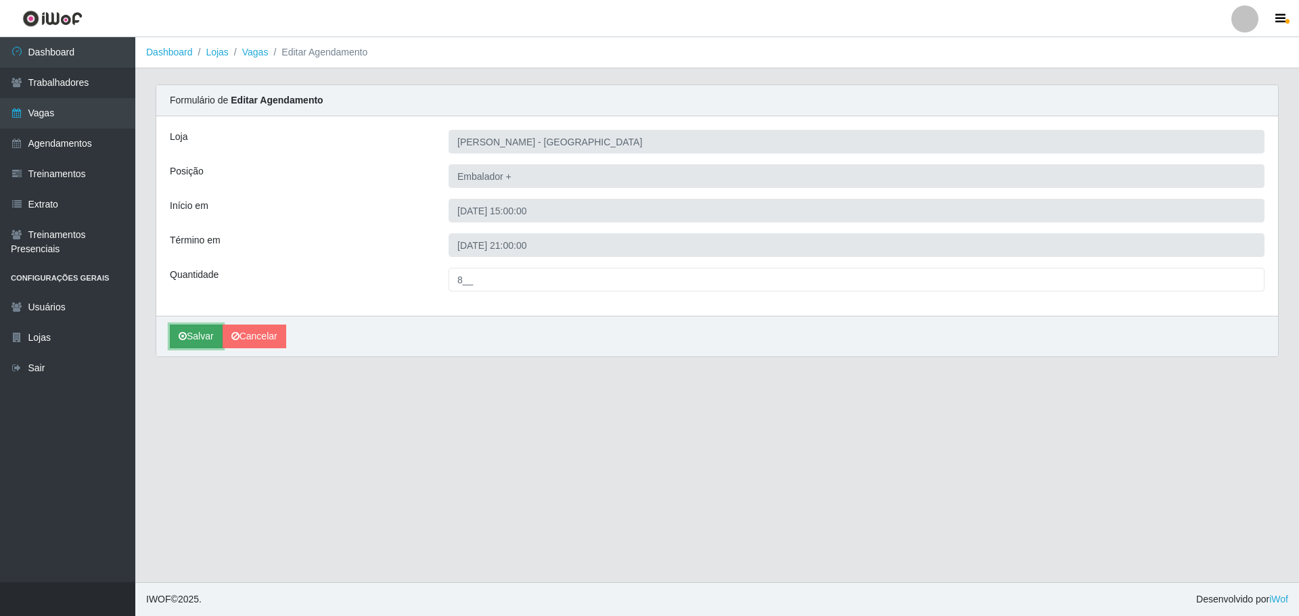
click at [203, 332] on button "Salvar" at bounding box center [196, 337] width 53 height 24
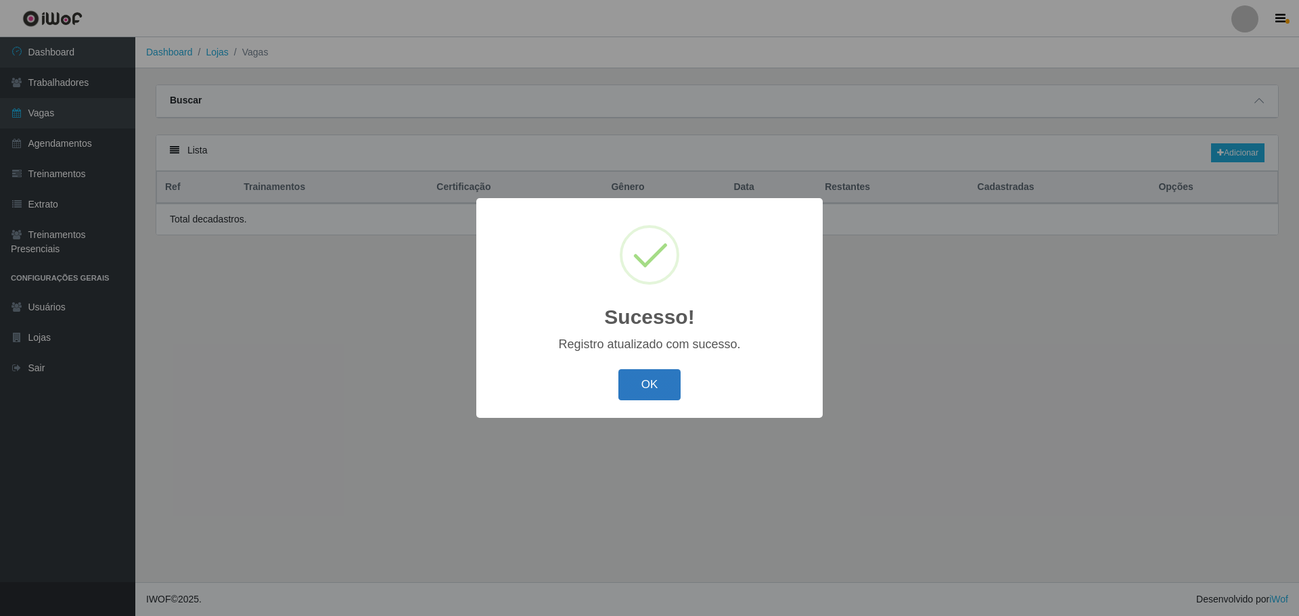
click at [650, 390] on button "OK" at bounding box center [649, 385] width 63 height 32
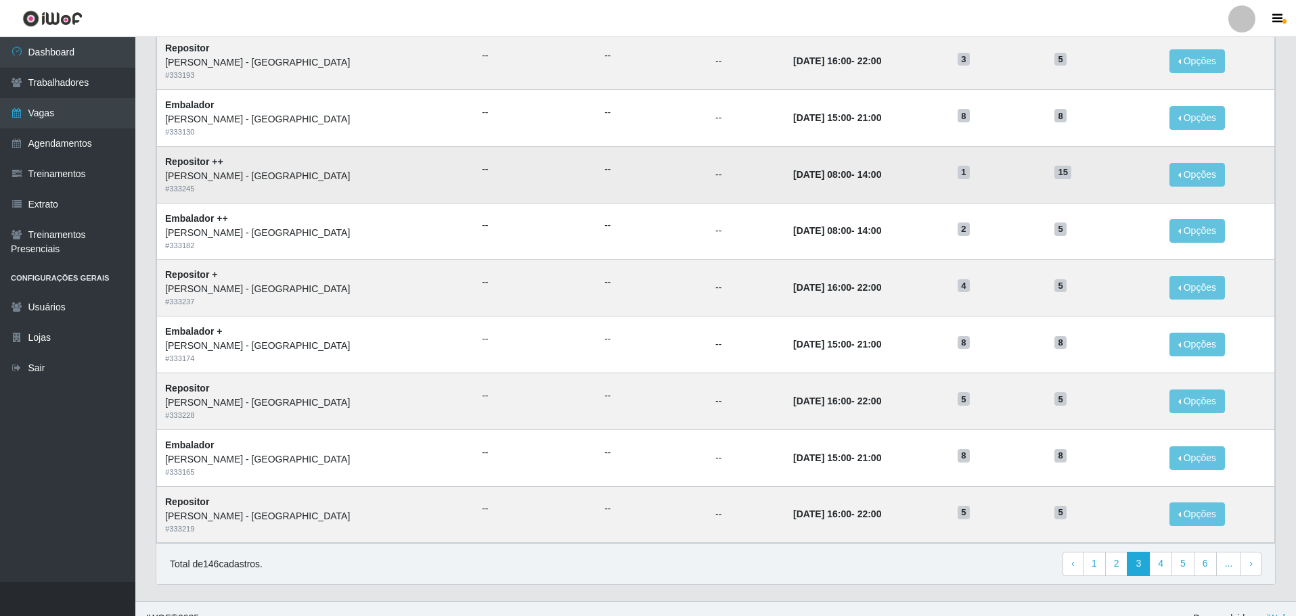
scroll to position [530, 0]
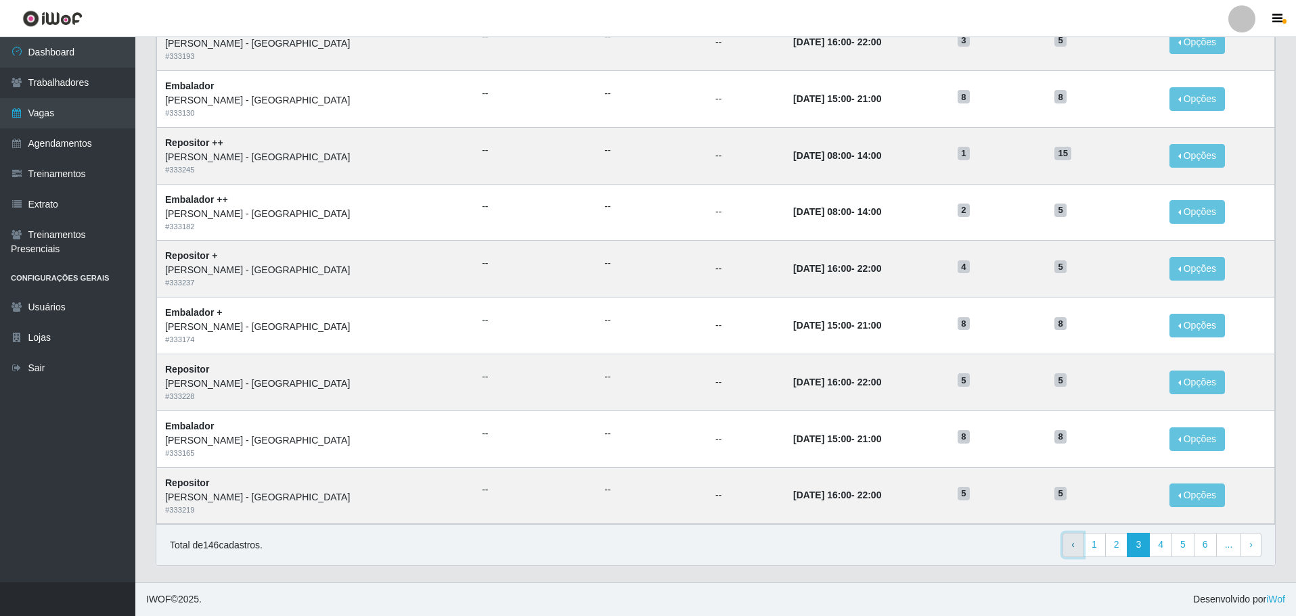
click at [1074, 547] on span "‹" at bounding box center [1072, 544] width 3 height 11
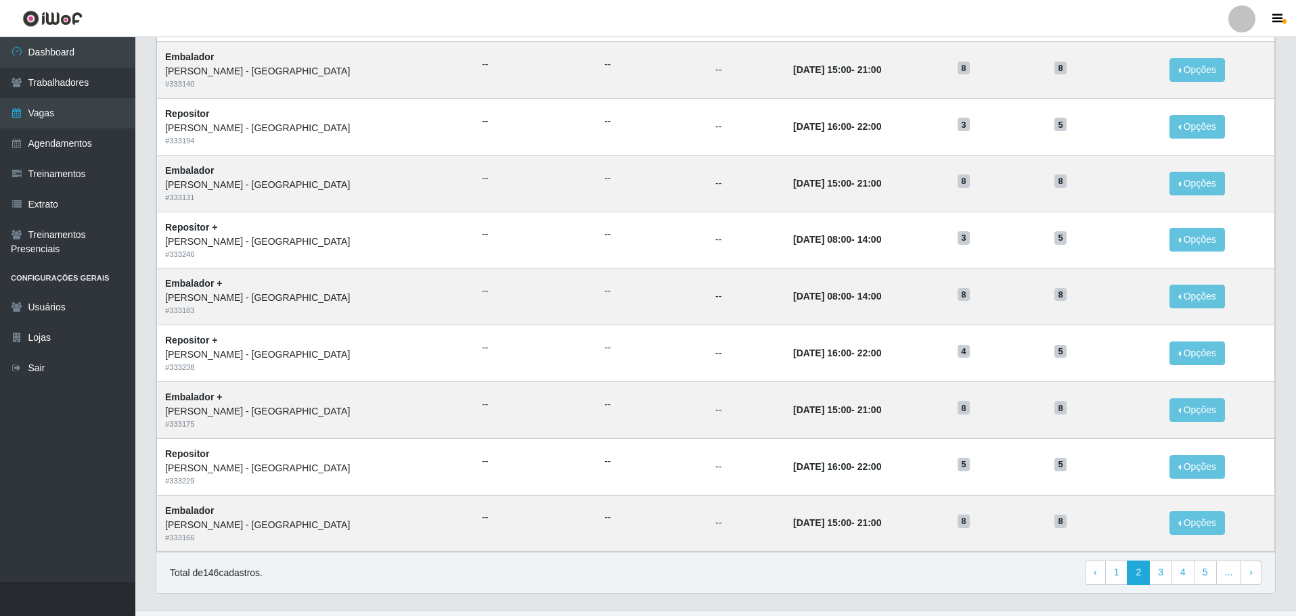
scroll to position [530, 0]
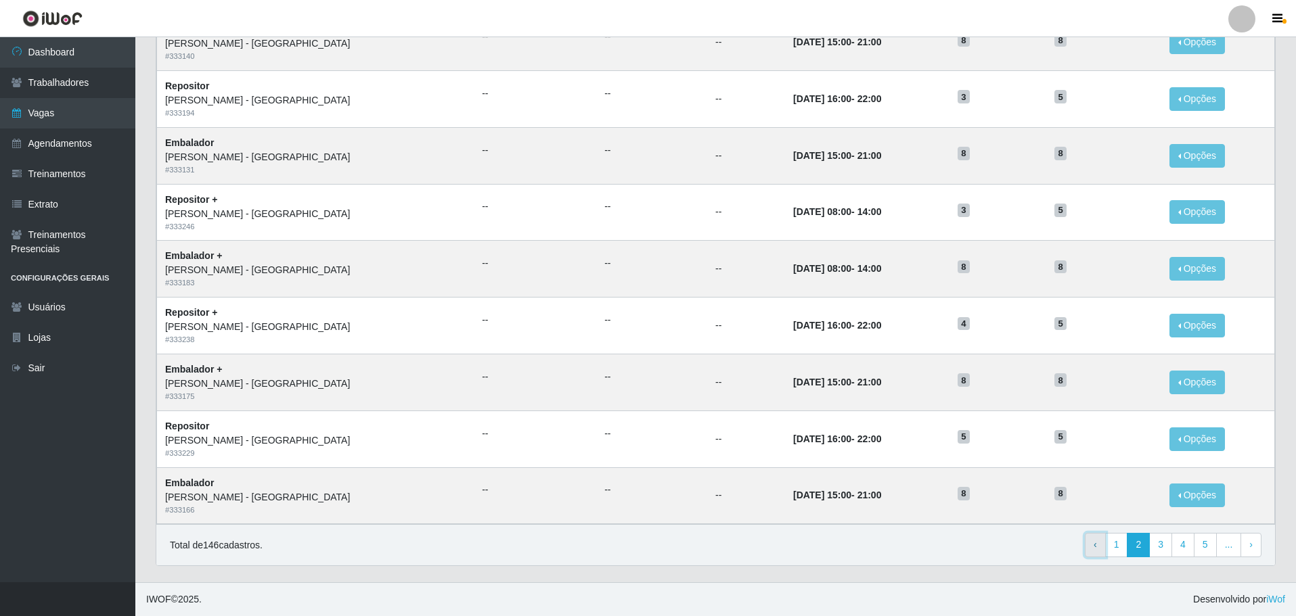
click at [1096, 547] on span "‹" at bounding box center [1094, 544] width 3 height 11
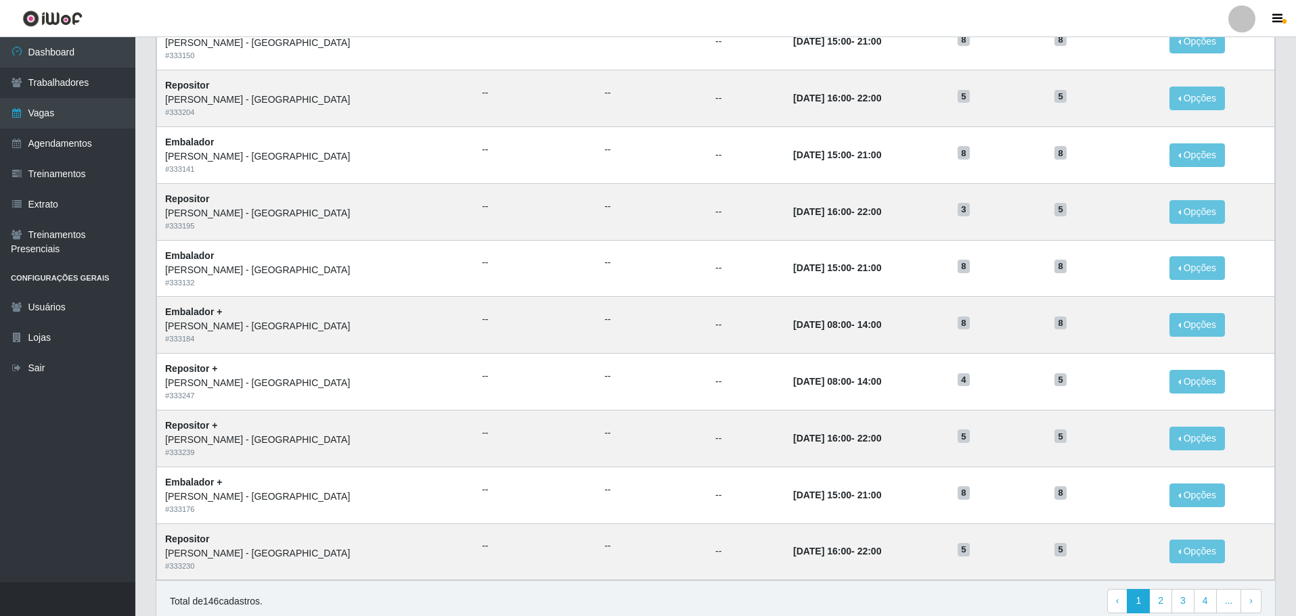
scroll to position [530, 0]
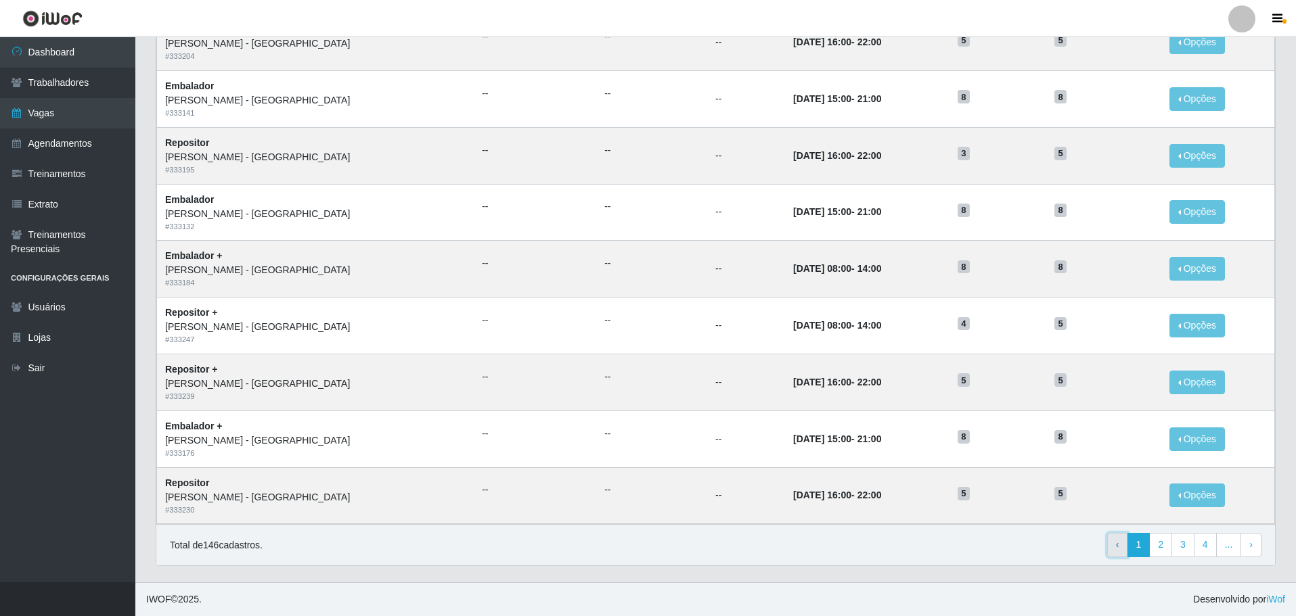
click at [1113, 544] on link "‹ Previous" at bounding box center [1117, 545] width 21 height 24
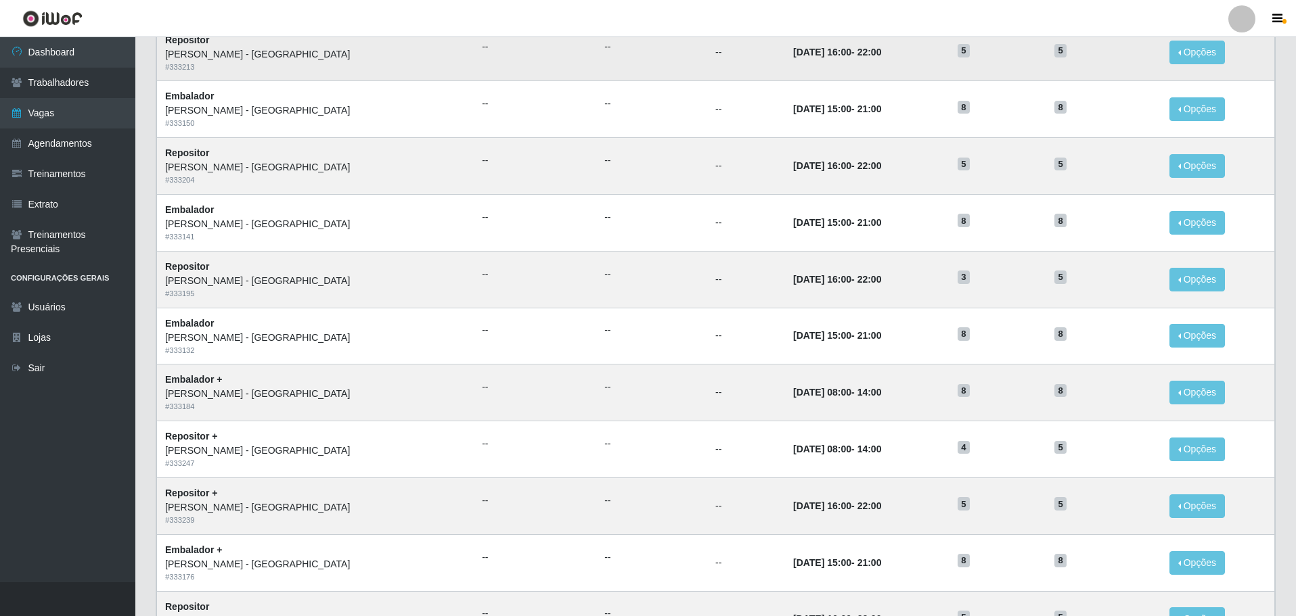
scroll to position [530, 0]
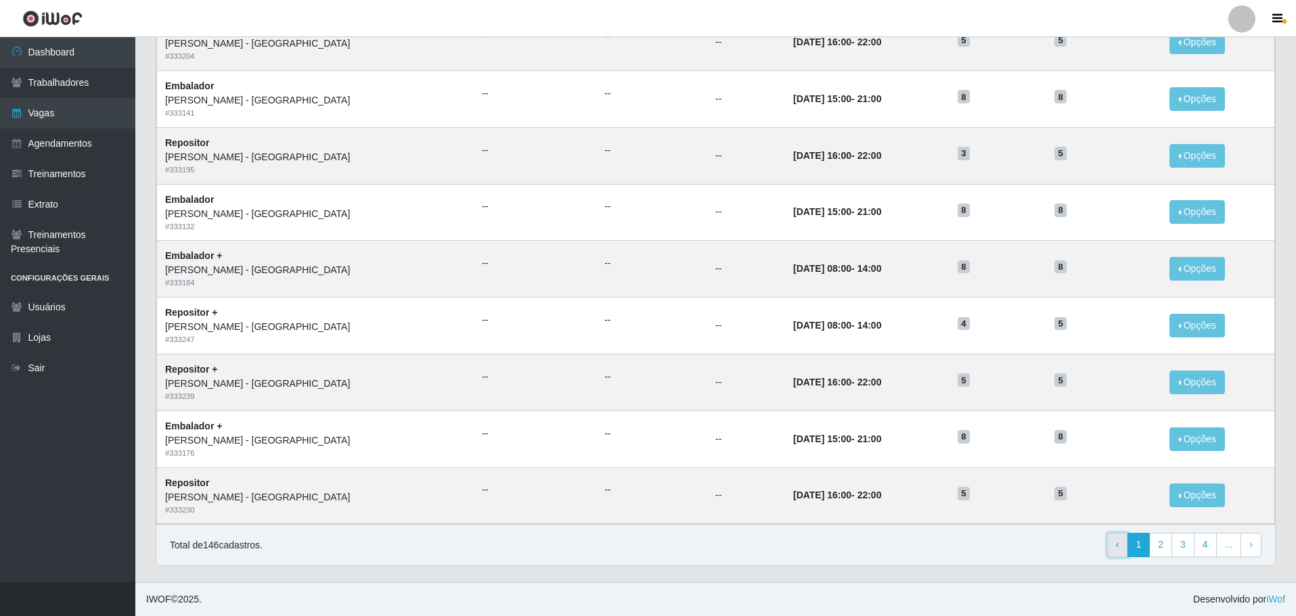
click at [1120, 553] on link "‹ Previous" at bounding box center [1117, 545] width 21 height 24
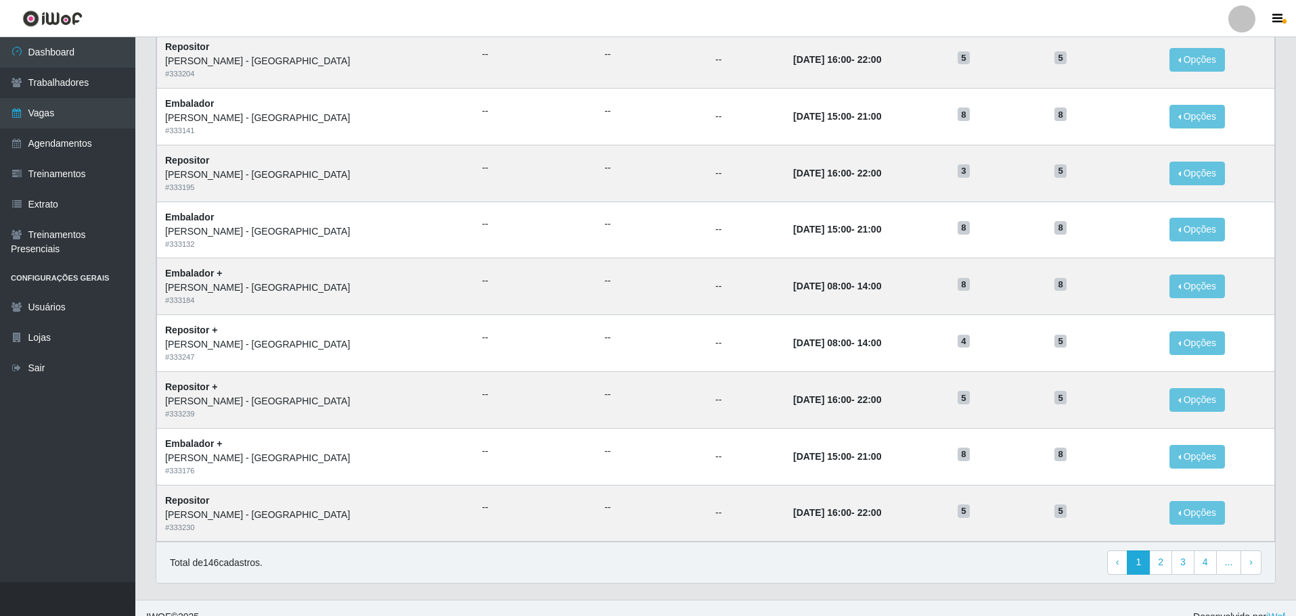
scroll to position [530, 0]
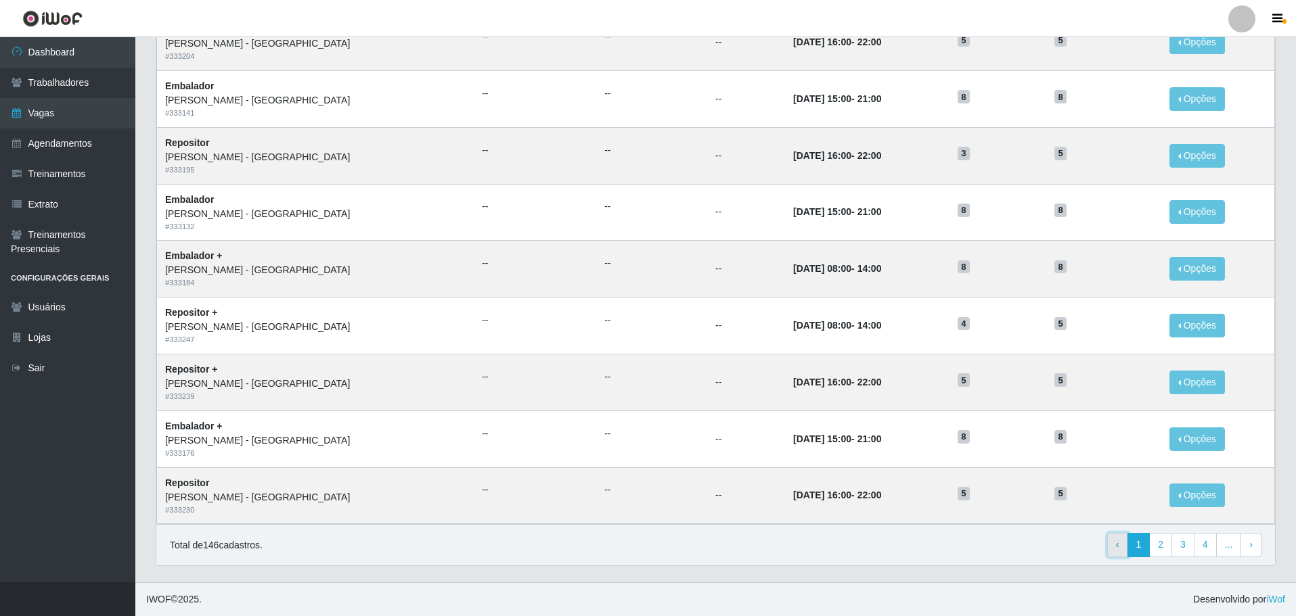
click at [1115, 544] on link "‹ Previous" at bounding box center [1117, 545] width 21 height 24
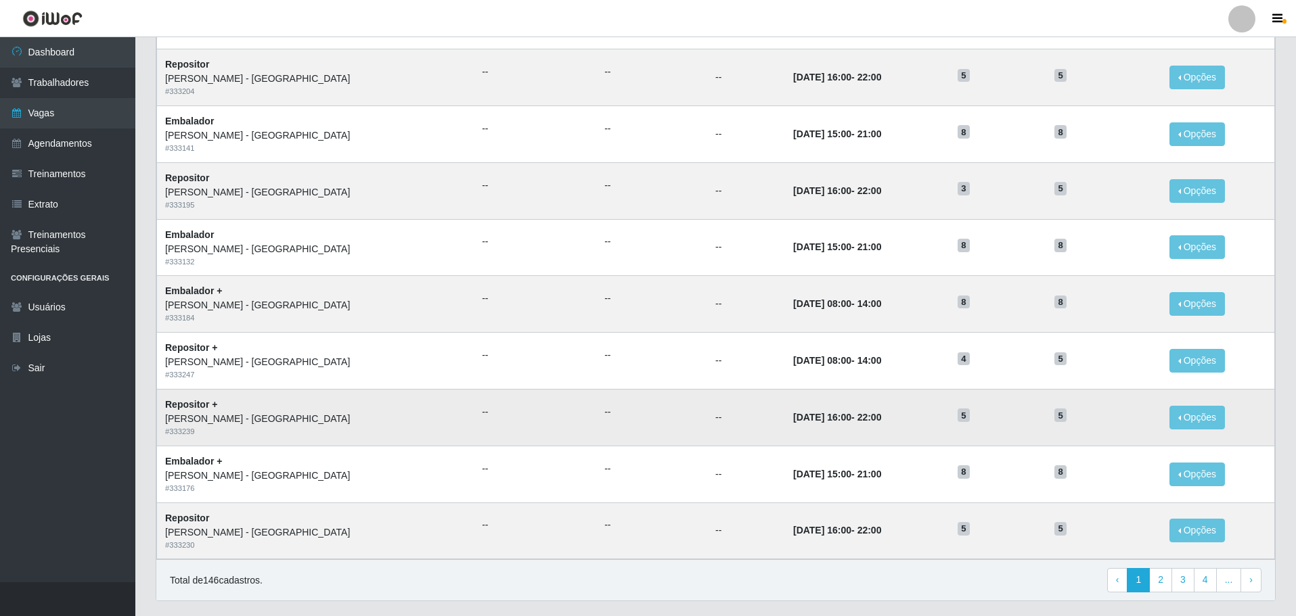
scroll to position [530, 0]
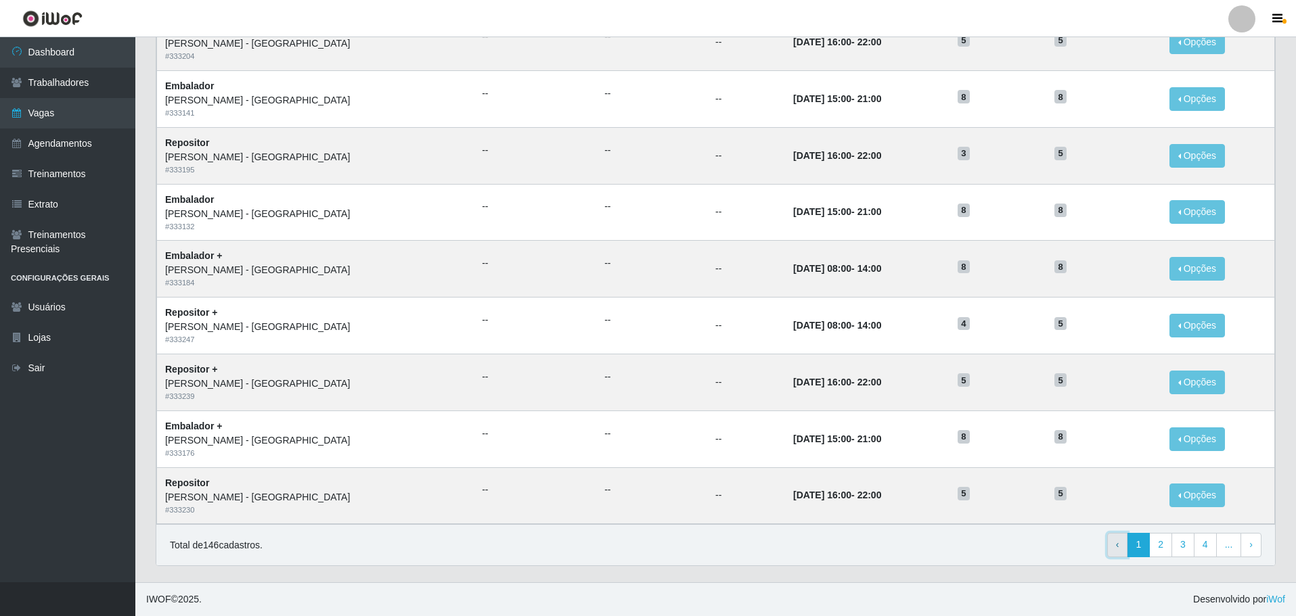
click at [1118, 549] on span "‹" at bounding box center [1117, 544] width 3 height 11
click at [1119, 548] on span "‹" at bounding box center [1117, 544] width 3 height 11
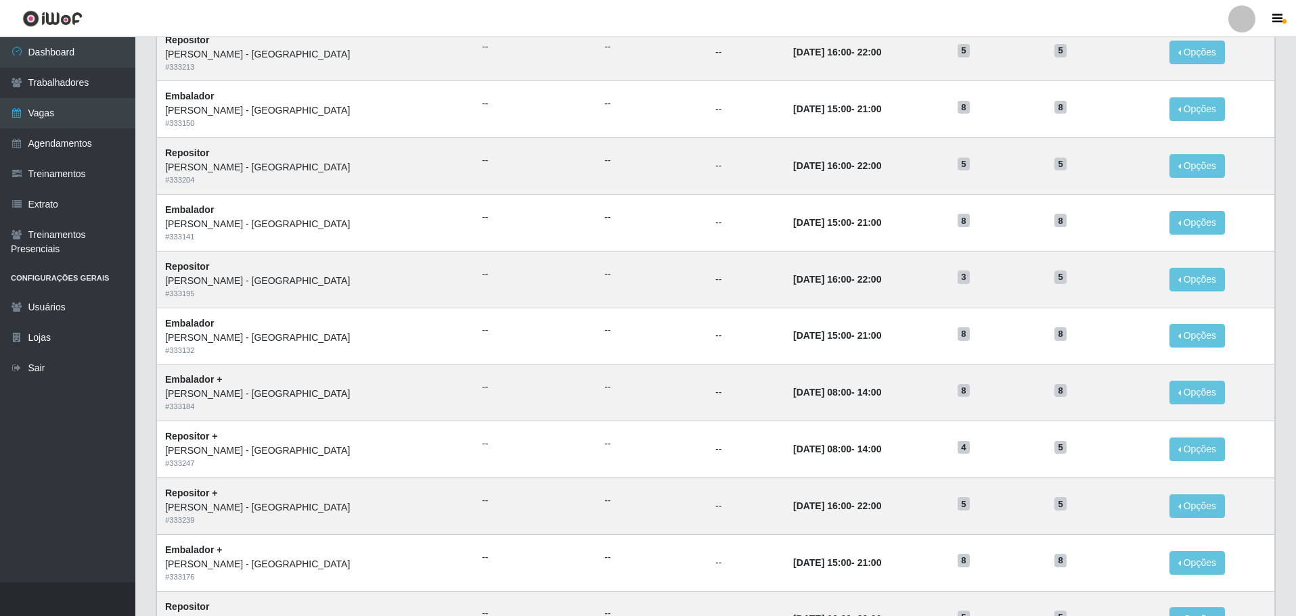
scroll to position [530, 0]
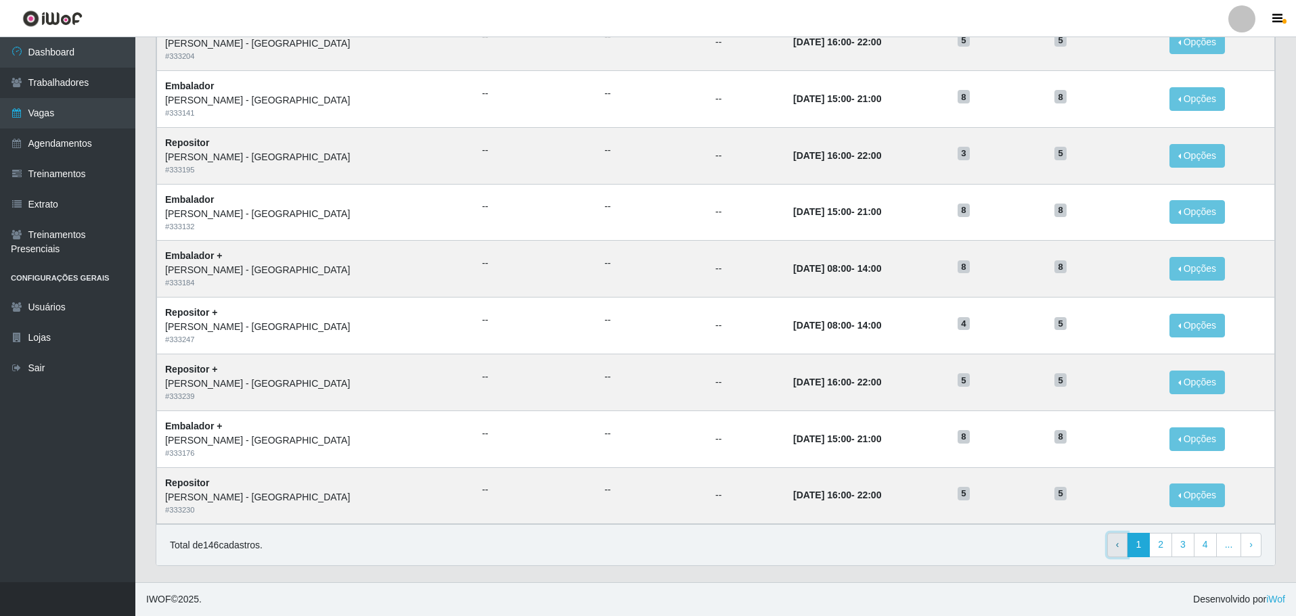
click at [1119, 550] on span "‹" at bounding box center [1117, 544] width 3 height 11
